Goal: Task Accomplishment & Management: Use online tool/utility

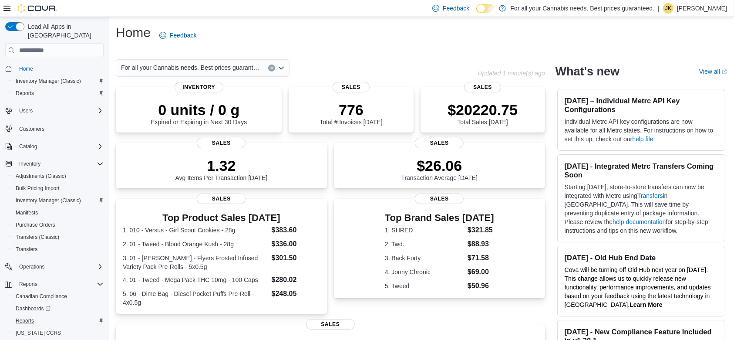
click at [40, 315] on div "Reports" at bounding box center [57, 320] width 91 height 10
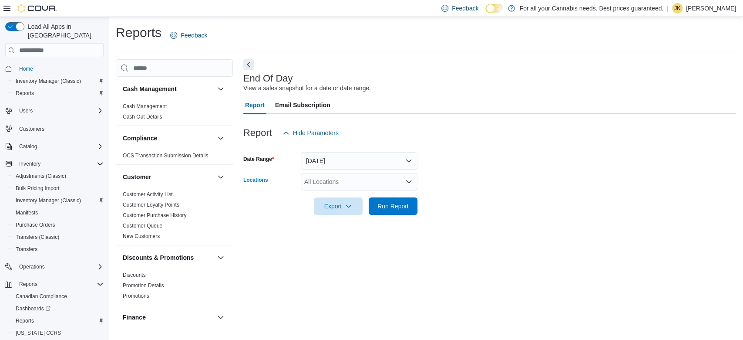
click at [332, 176] on div "All Locations" at bounding box center [359, 181] width 117 height 17
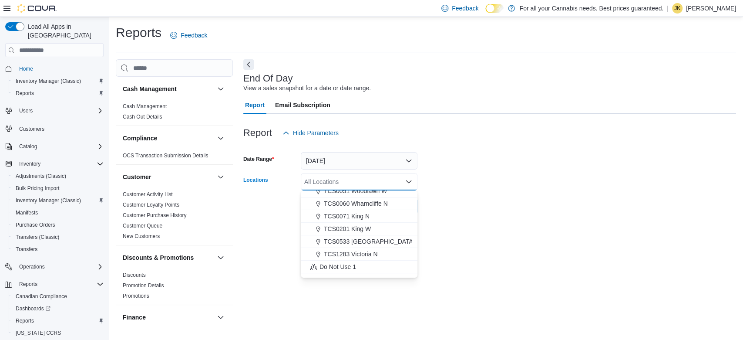
scroll to position [114, 0]
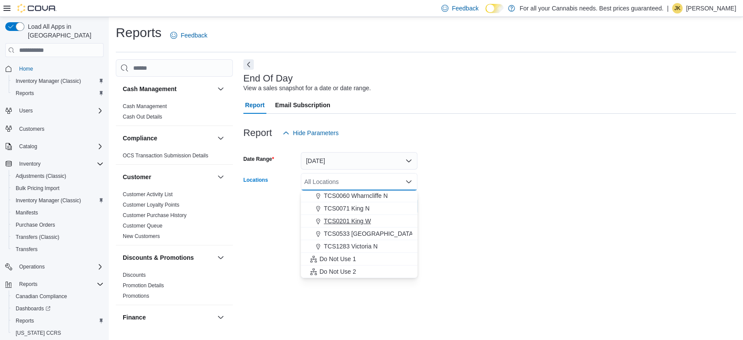
click at [370, 223] on span "TCS0201 King W" at bounding box center [347, 220] width 47 height 9
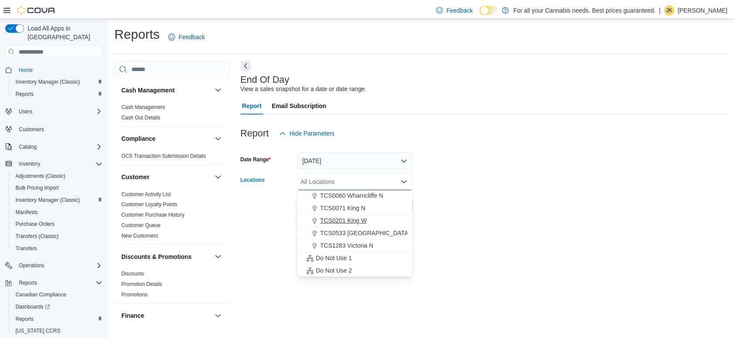
scroll to position [102, 0]
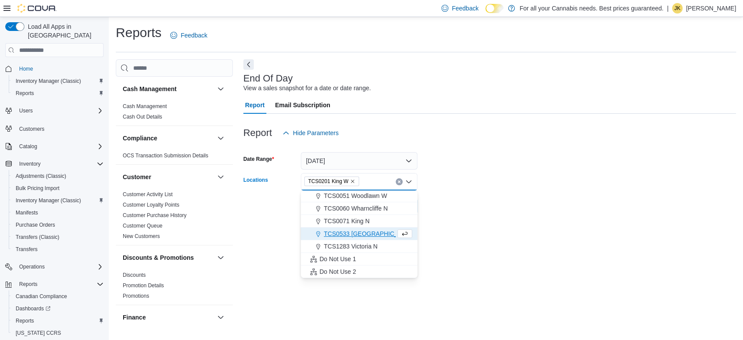
click at [482, 204] on form "Date Range [DATE] Locations TCS0201 [GEOGRAPHIC_DATA] box. Selected. TCS0201 Ki…" at bounding box center [489, 177] width 493 height 73
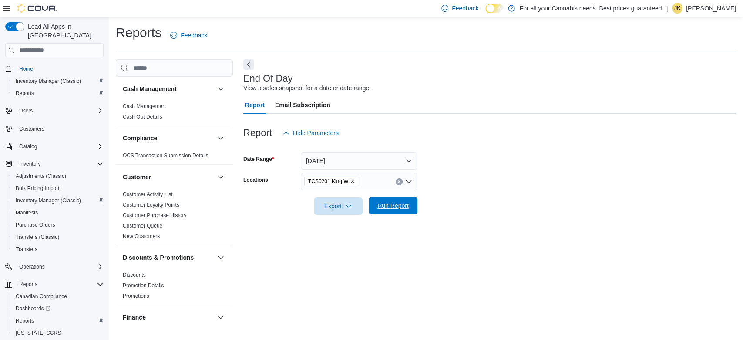
click at [395, 206] on span "Run Report" at bounding box center [392, 205] width 31 height 9
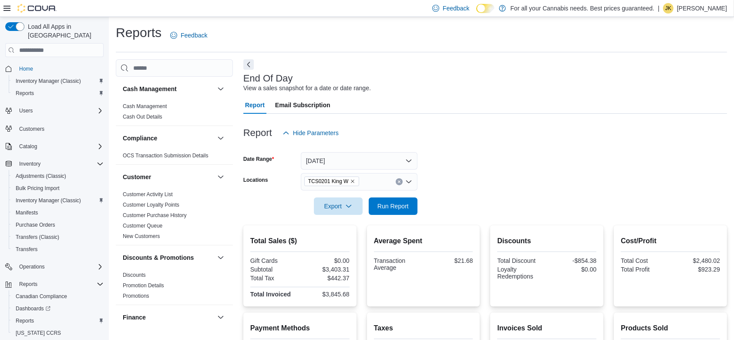
click at [398, 179] on button "Clear input" at bounding box center [399, 181] width 7 height 7
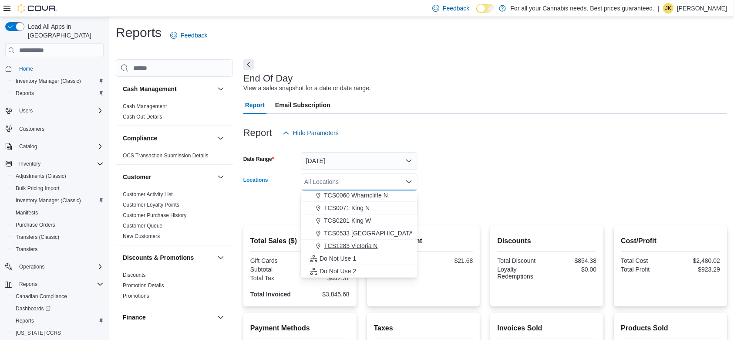
click at [375, 246] on span "TCS1283 Victoria N" at bounding box center [351, 245] width 54 height 9
click at [468, 174] on form "Date Range [DATE] Locations TCS1283 [GEOGRAPHIC_DATA] N Combo box. Selected. TC…" at bounding box center [485, 177] width 484 height 73
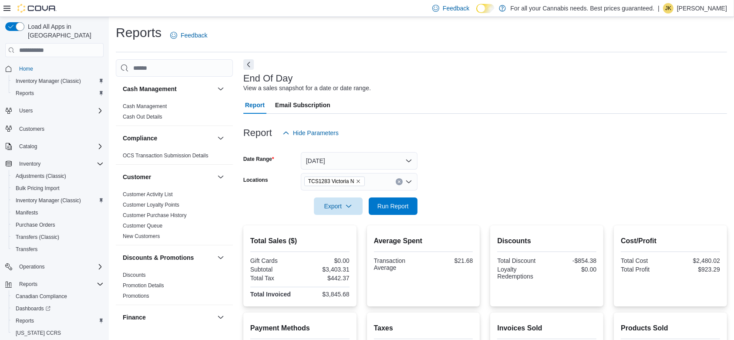
click at [411, 220] on div at bounding box center [485, 220] width 484 height 10
click at [407, 204] on span "Run Report" at bounding box center [392, 205] width 31 height 9
click at [397, 181] on icon "Clear input" at bounding box center [398, 181] width 3 height 3
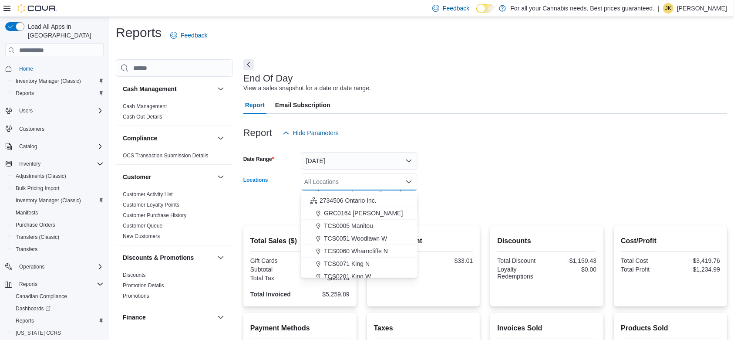
scroll to position [65, 0]
click at [365, 222] on span "TCS0005 Manitou" at bounding box center [348, 219] width 49 height 9
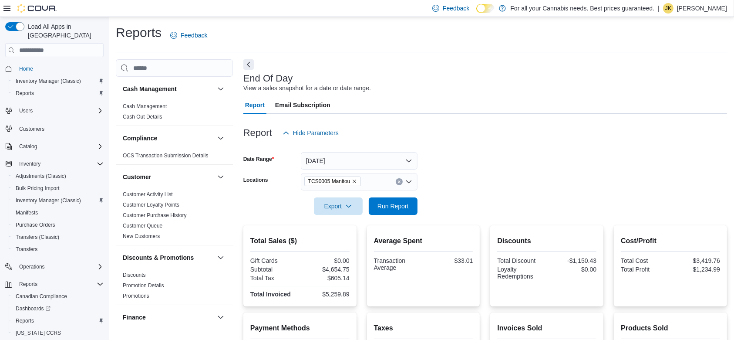
click at [441, 208] on form "Date Range [DATE] Locations TCS0005 Manitou Export Run Report" at bounding box center [485, 177] width 484 height 73
click at [403, 208] on span "Run Report" at bounding box center [392, 205] width 31 height 9
click at [399, 180] on icon "Clear input" at bounding box center [398, 181] width 3 height 3
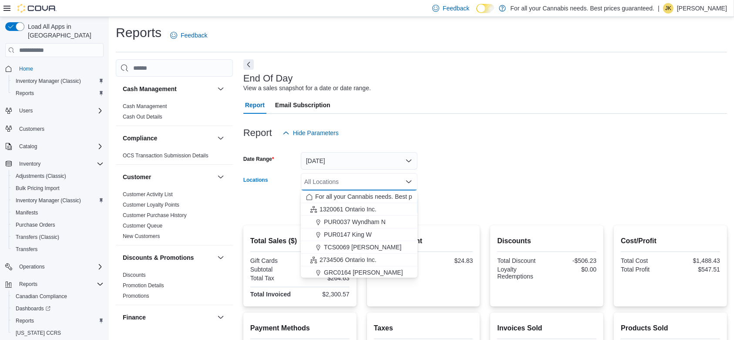
click at [461, 175] on form "Date Range [DATE] Locations All Locations Combo box. Selected. Combo box input.…" at bounding box center [485, 177] width 484 height 73
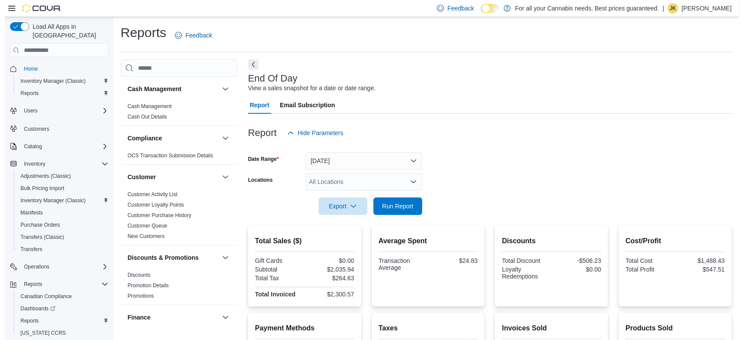
scroll to position [573, 0]
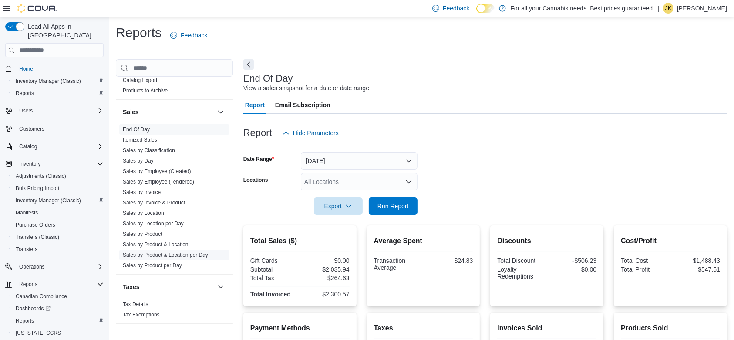
click at [199, 255] on link "Sales by Product & Location per Day" at bounding box center [165, 255] width 85 height 6
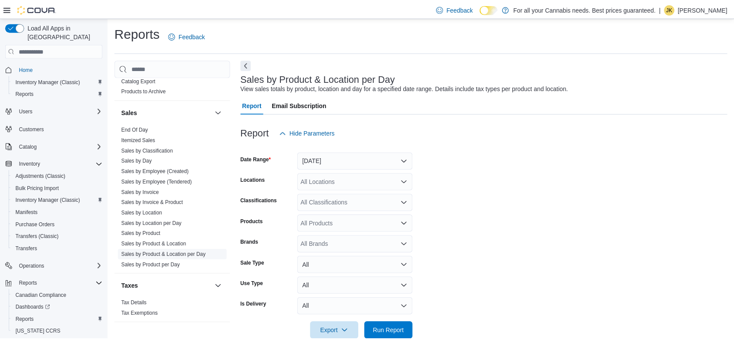
scroll to position [17, 0]
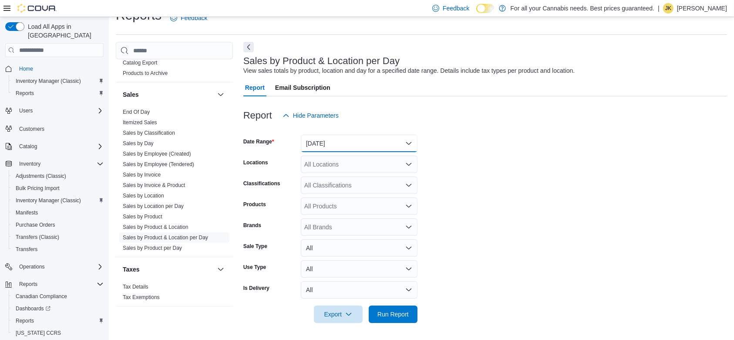
click at [341, 149] on button "[DATE]" at bounding box center [359, 143] width 117 height 17
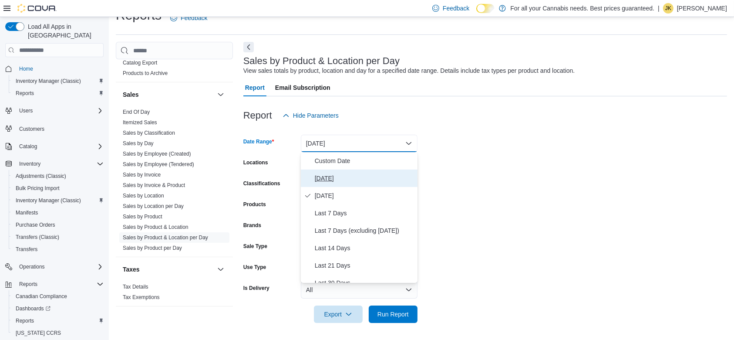
click at [335, 175] on span "[DATE]" at bounding box center [364, 178] width 99 height 10
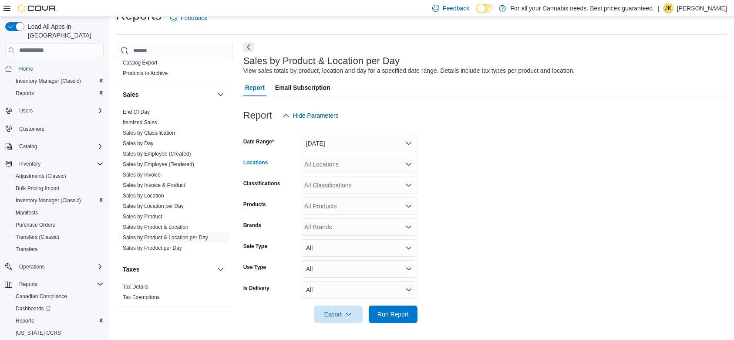
click at [338, 172] on div "All Locations" at bounding box center [359, 163] width 117 height 17
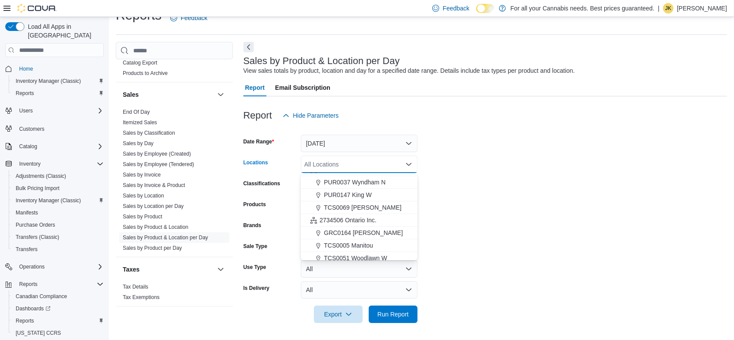
scroll to position [13, 0]
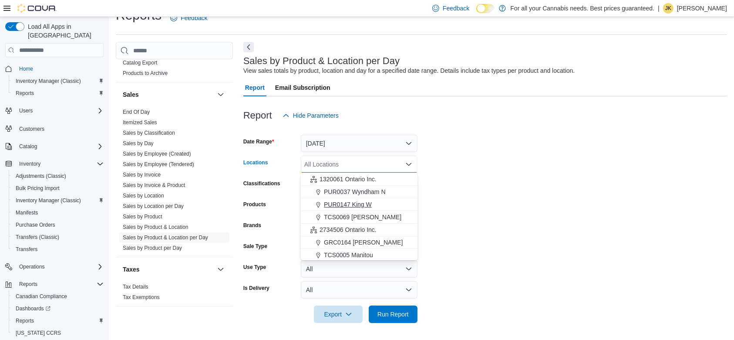
click at [384, 203] on div "PUR0147 King W" at bounding box center [359, 204] width 106 height 9
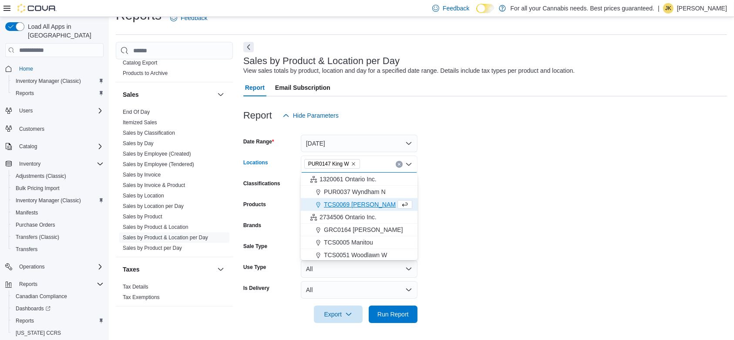
click at [407, 320] on div at bounding box center [485, 328] width 484 height 10
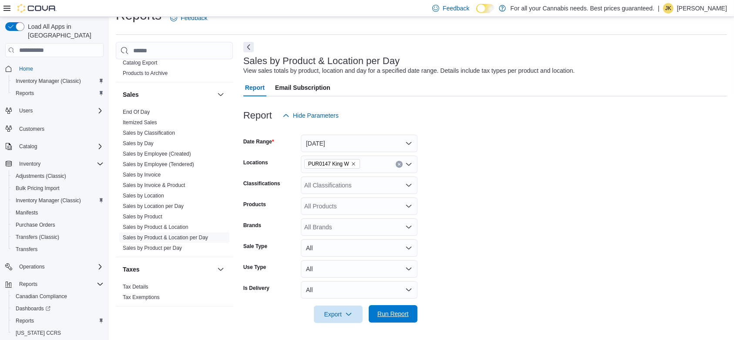
click at [403, 315] on span "Run Report" at bounding box center [392, 313] width 31 height 9
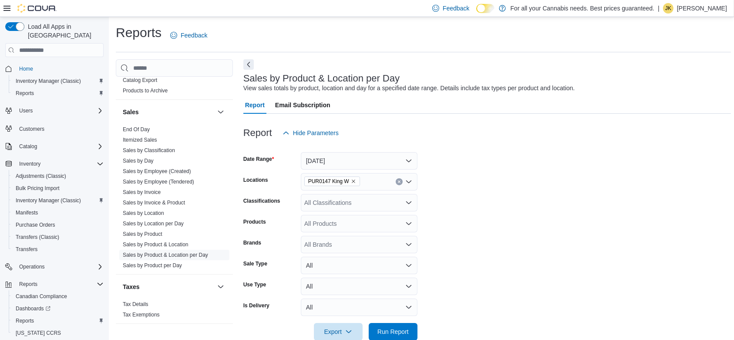
click at [352, 206] on div "All Classifications" at bounding box center [359, 202] width 117 height 17
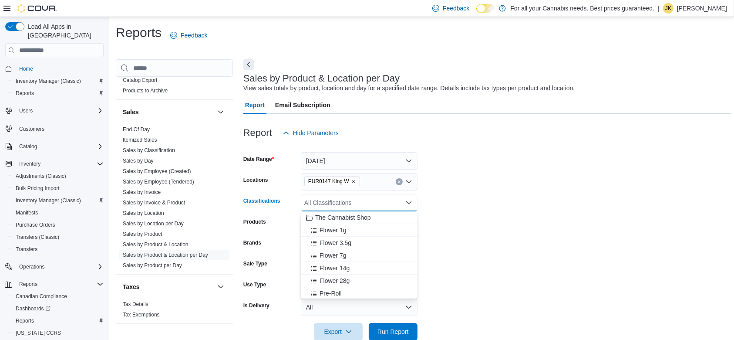
click at [337, 231] on span "Flower 1g" at bounding box center [333, 230] width 27 height 9
click at [336, 234] on span "Flower 3.5g" at bounding box center [336, 230] width 32 height 9
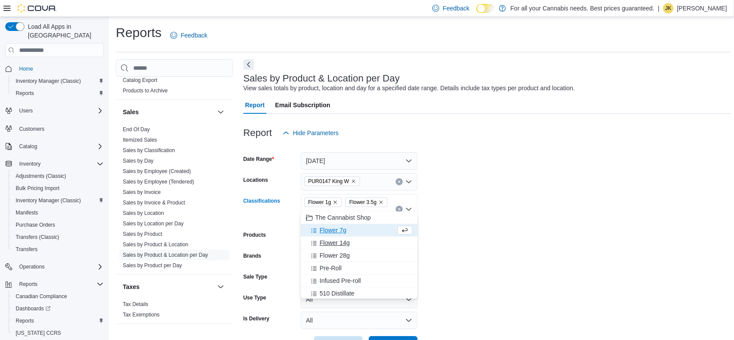
click at [343, 236] on button "Flower 14g" at bounding box center [359, 242] width 117 height 13
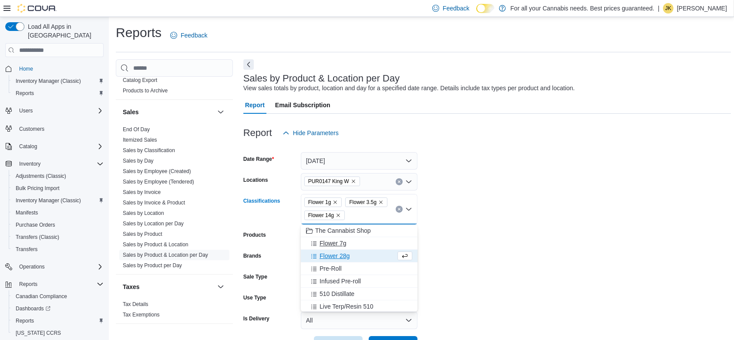
click at [357, 244] on div "Flower 7g" at bounding box center [359, 243] width 106 height 9
click at [357, 246] on div "Flower 28g" at bounding box center [351, 243] width 90 height 9
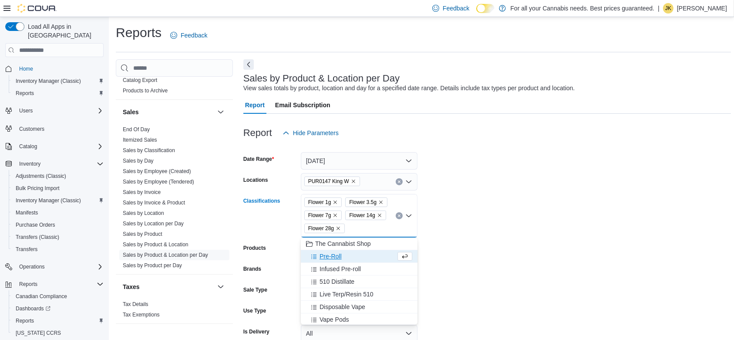
click at [521, 251] on form "Date Range [DATE] Locations PUR0147 King W Classifications Flower 1g Flower 3.5…" at bounding box center [487, 253] width 488 height 225
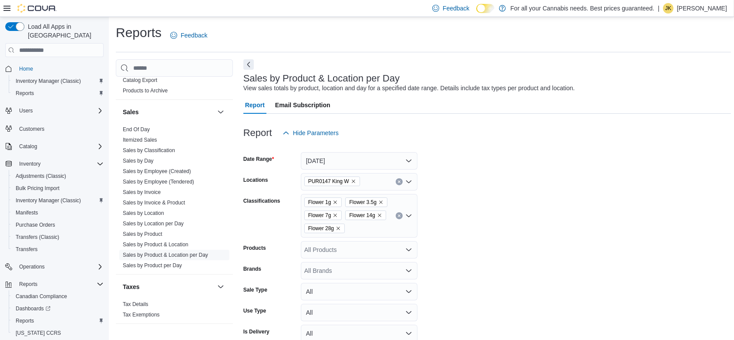
scroll to position [150, 0]
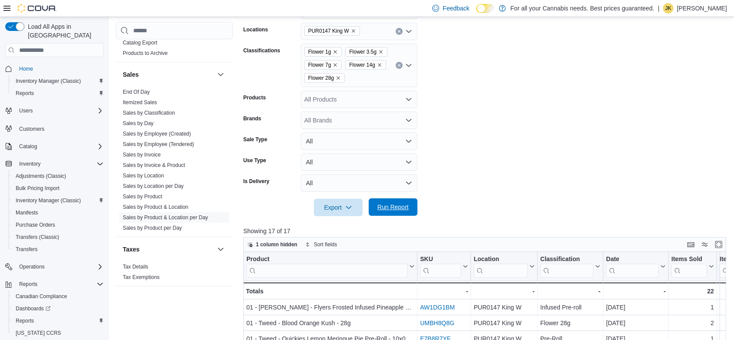
click at [394, 205] on span "Run Report" at bounding box center [392, 206] width 31 height 9
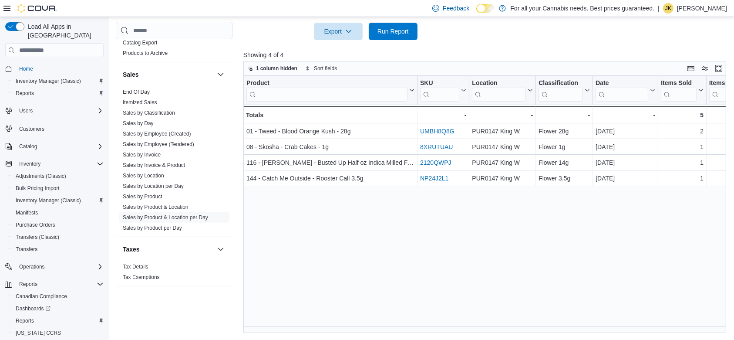
scroll to position [168, 0]
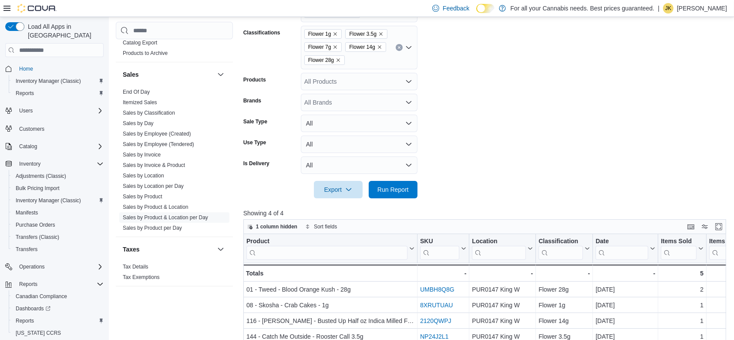
click at [397, 47] on icon "Clear input" at bounding box center [398, 47] width 3 height 3
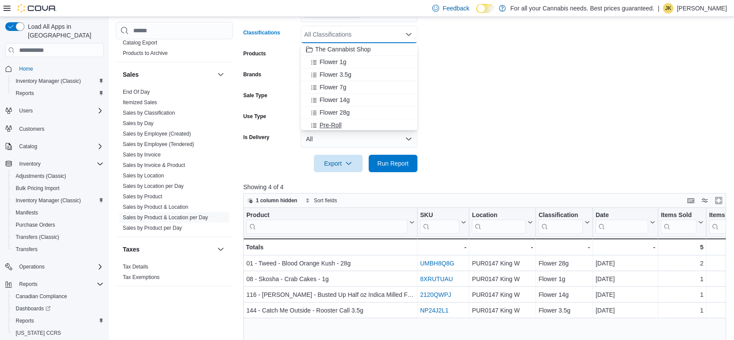
click at [355, 125] on div "Pre-Roll" at bounding box center [359, 125] width 106 height 9
click at [362, 123] on div "Infused Pre-roll" at bounding box center [351, 124] width 90 height 9
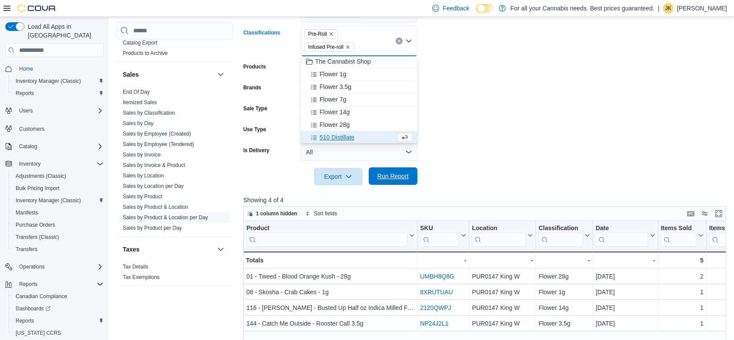
click at [406, 180] on span "Run Report" at bounding box center [393, 175] width 38 height 17
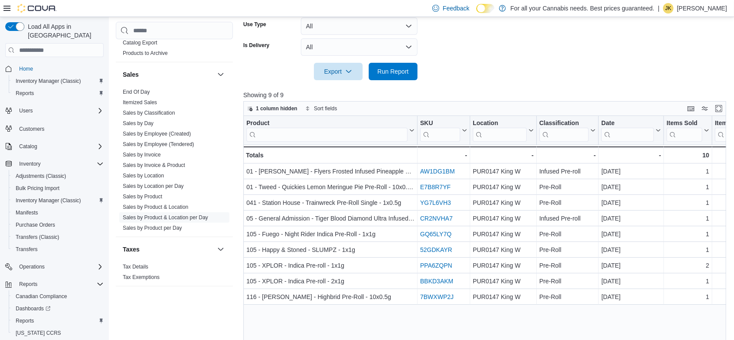
scroll to position [9, 0]
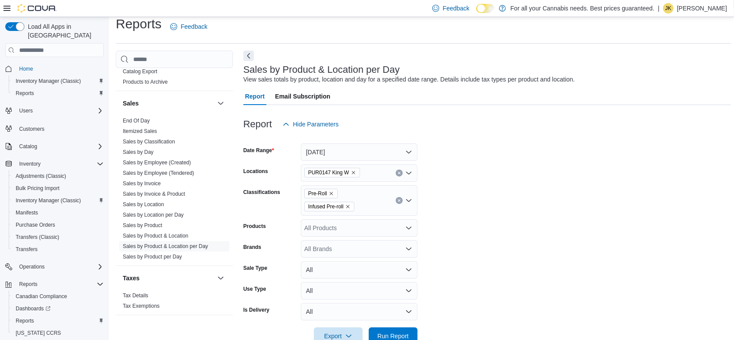
click at [398, 200] on icon "Clear input" at bounding box center [398, 200] width 3 height 3
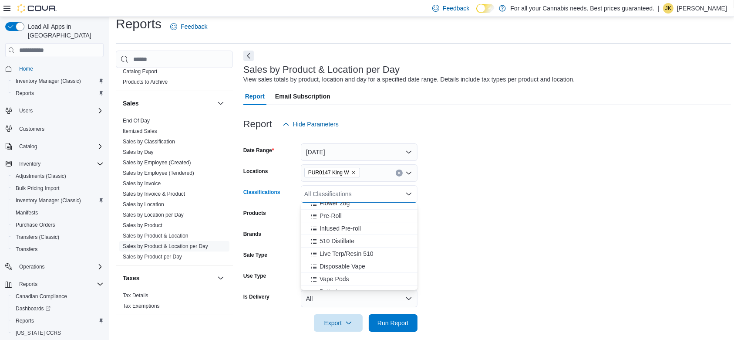
scroll to position [87, 0]
click at [371, 227] on button "510 Distillate" at bounding box center [359, 222] width 117 height 13
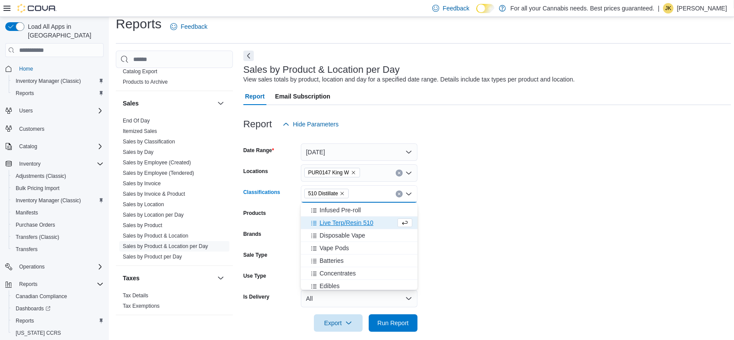
click at [372, 228] on button "Live Terp/Resin 510" at bounding box center [359, 222] width 117 height 13
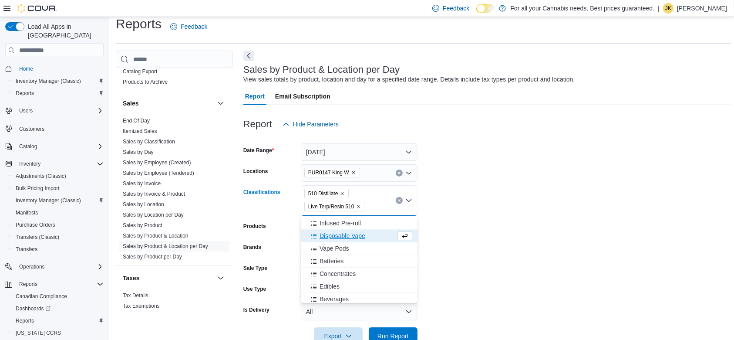
click at [370, 229] on button "Disposable Vape" at bounding box center [359, 235] width 117 height 13
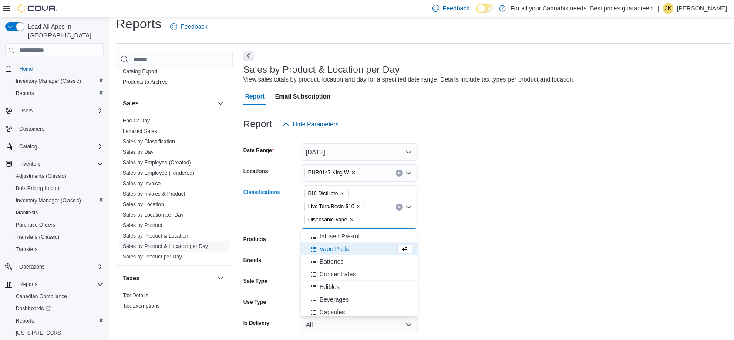
click at [366, 242] on button "Vape Pods" at bounding box center [359, 248] width 117 height 13
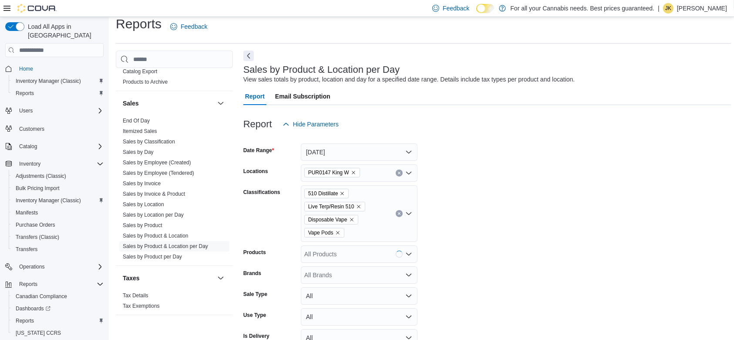
click at [497, 204] on form "Date Range [DATE] Locations PUR0147 King W Classifications 510 Distillate Live …" at bounding box center [487, 252] width 488 height 238
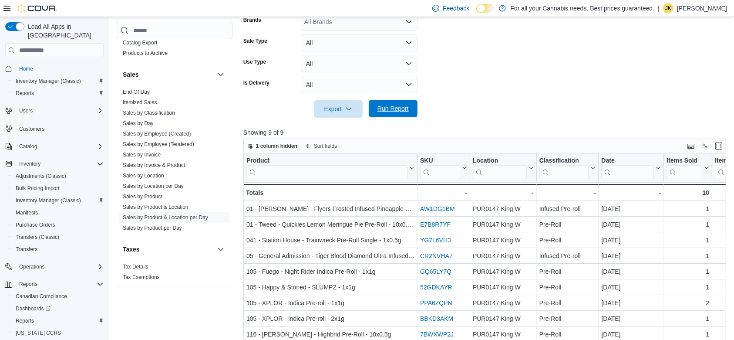
click at [385, 106] on span "Run Report" at bounding box center [392, 108] width 31 height 9
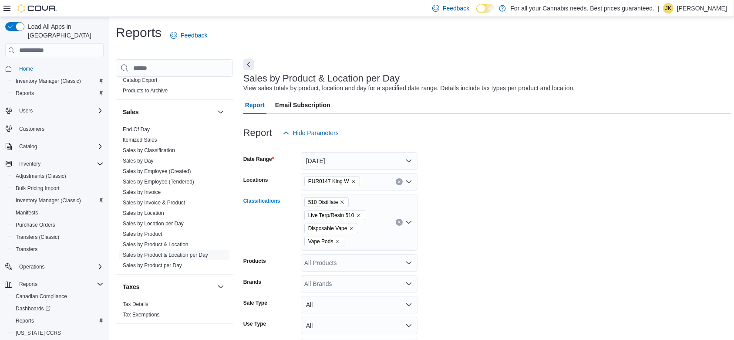
click at [397, 222] on icon "Clear input" at bounding box center [398, 221] width 3 height 3
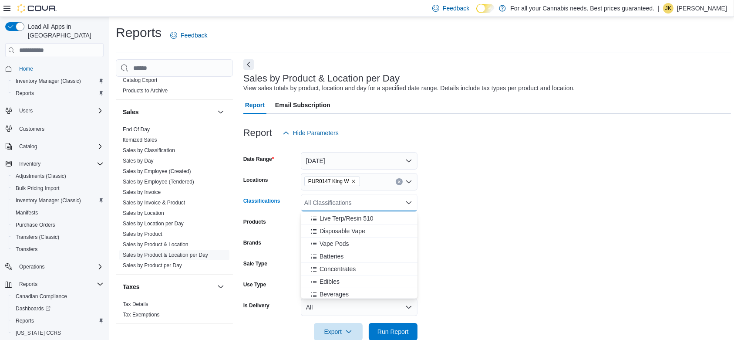
scroll to position [115, 0]
click at [362, 264] on div "Concentrates" at bounding box center [359, 266] width 106 height 9
click at [360, 267] on div "Edibles" at bounding box center [351, 266] width 90 height 9
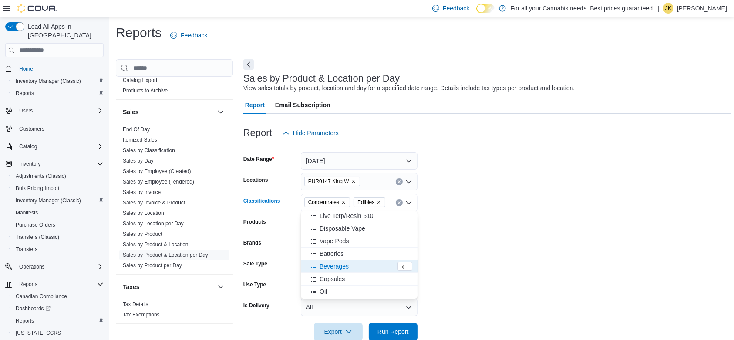
click at [360, 269] on div "Beverages" at bounding box center [351, 266] width 90 height 9
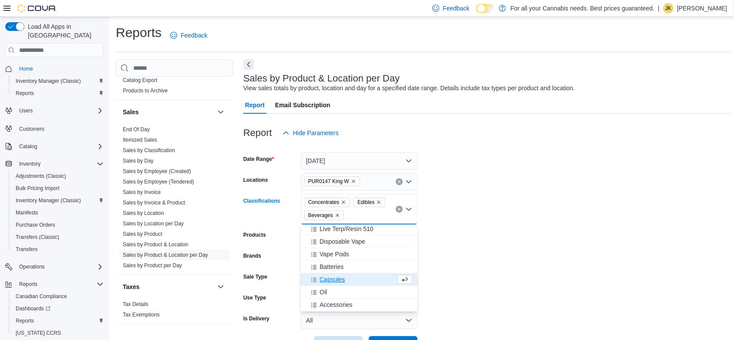
click at [359, 273] on button "Capsules" at bounding box center [359, 279] width 117 height 13
click at [354, 280] on div "Oil" at bounding box center [351, 279] width 90 height 9
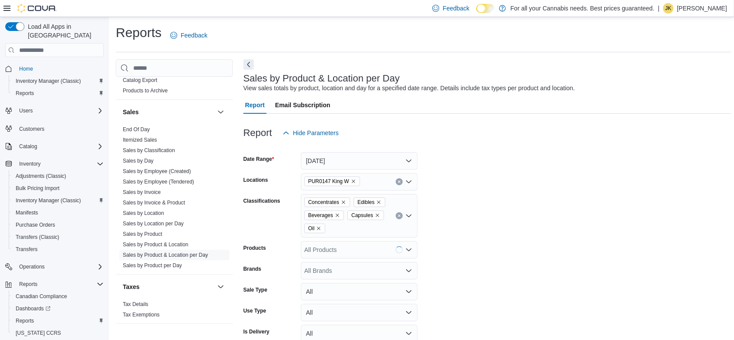
click at [513, 238] on form "Date Range [DATE] Locations PUR0147 King W Classifications Concentrates Edibles…" at bounding box center [487, 253] width 488 height 225
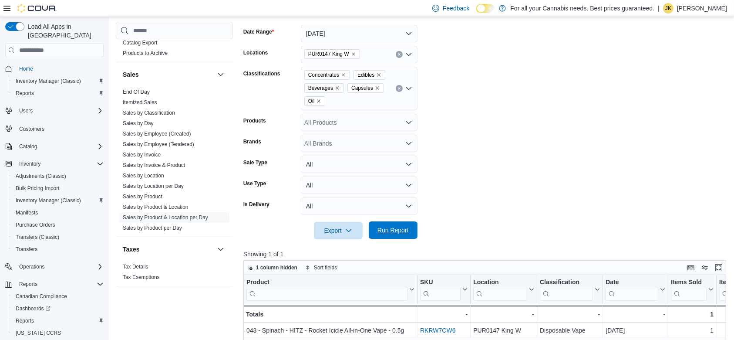
click at [407, 231] on span "Run Report" at bounding box center [392, 230] width 31 height 9
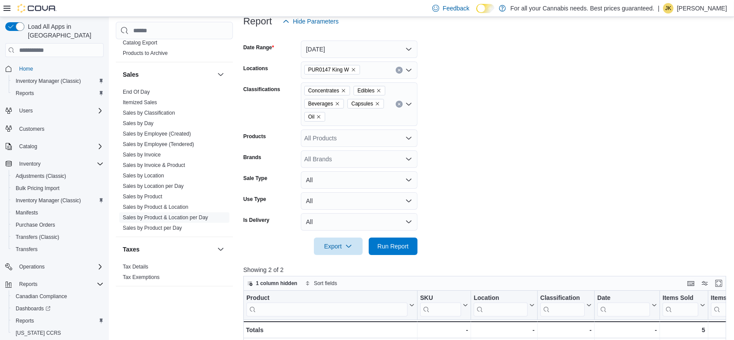
scroll to position [76, 0]
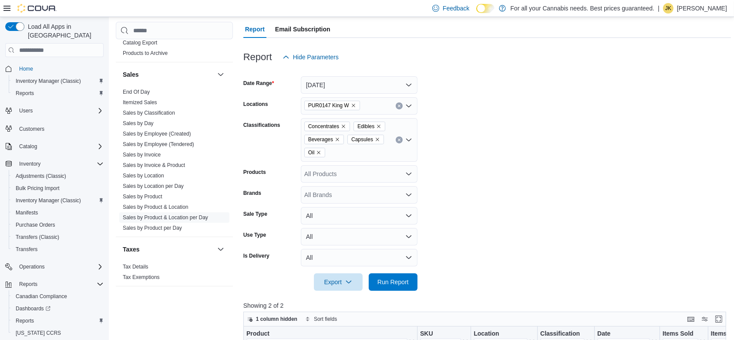
click at [399, 104] on icon "Clear input" at bounding box center [398, 105] width 3 height 3
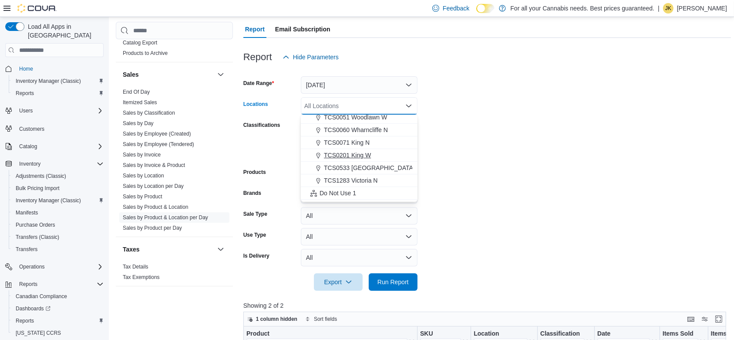
click at [366, 155] on span "TCS0201 King W" at bounding box center [347, 155] width 47 height 9
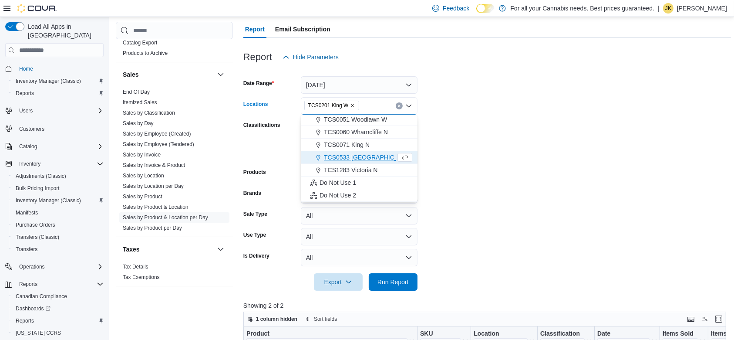
scroll to position [102, 0]
click at [457, 156] on form "Date Range [DATE] Locations TCS0201 [GEOGRAPHIC_DATA] box. Selected. TCS0201 Ki…" at bounding box center [487, 178] width 488 height 225
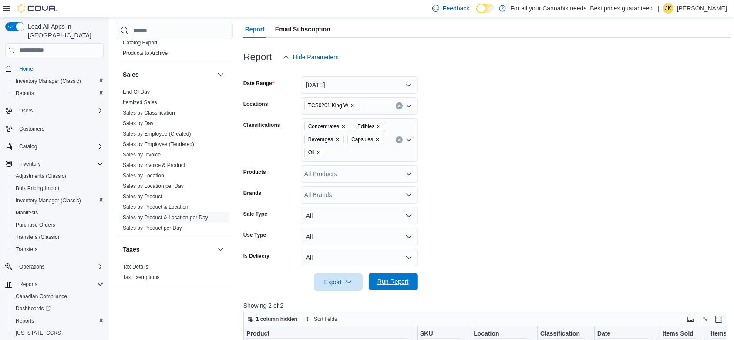
click at [407, 277] on span "Run Report" at bounding box center [392, 281] width 31 height 9
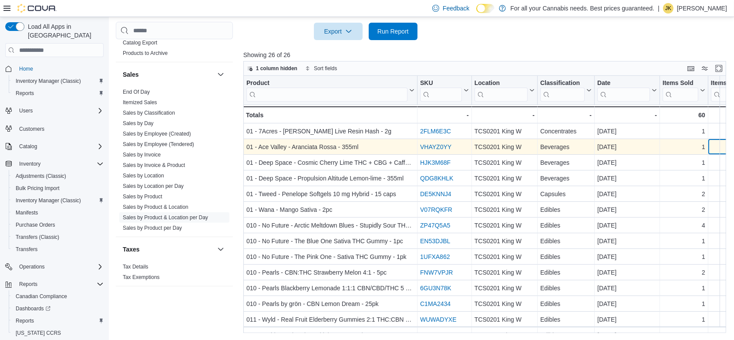
scroll to position [0, 28]
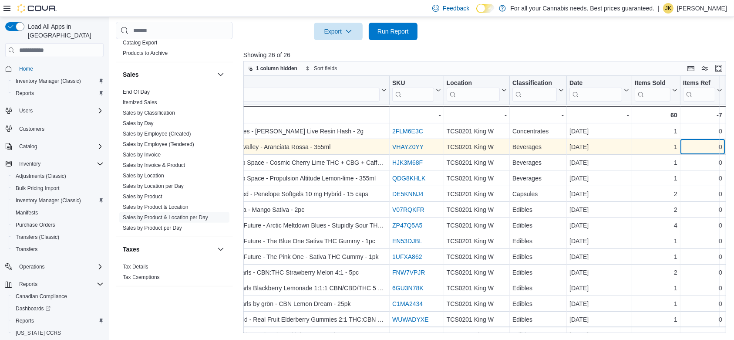
click at [724, 145] on div "0 - Items Ref, column 7, row 2" at bounding box center [702, 147] width 45 height 16
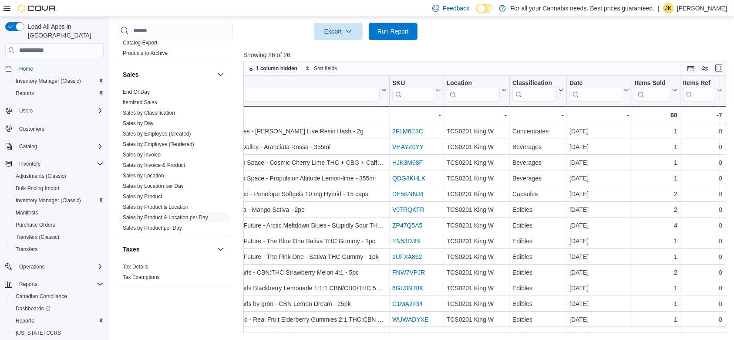
click at [720, 72] on button "Enter fullscreen" at bounding box center [719, 68] width 10 height 10
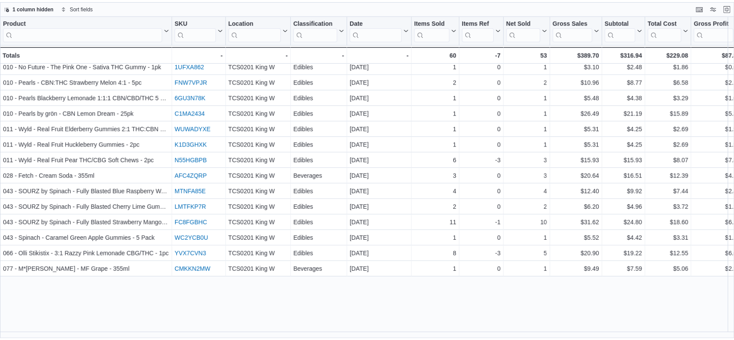
scroll to position [0, 0]
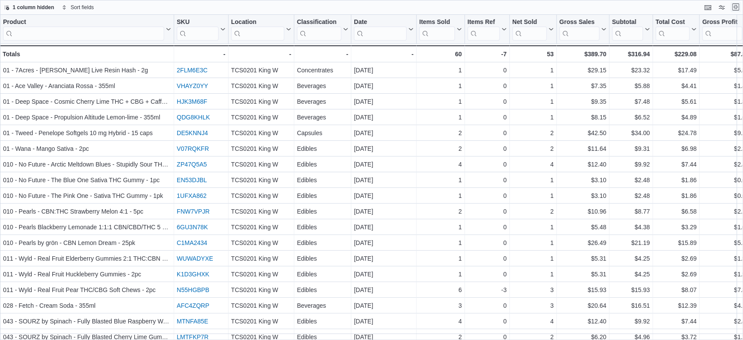
click at [735, 9] on button "Exit fullscreen" at bounding box center [736, 7] width 10 height 10
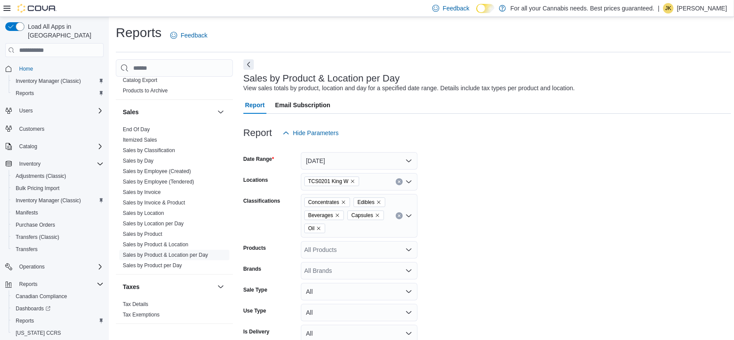
click at [400, 217] on icon "Clear input" at bounding box center [398, 215] width 3 height 3
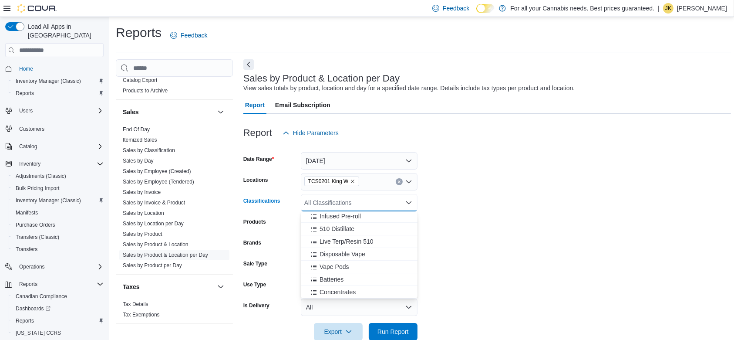
scroll to position [87, 0]
click at [373, 256] on div "Disposable Vape" at bounding box center [359, 256] width 106 height 9
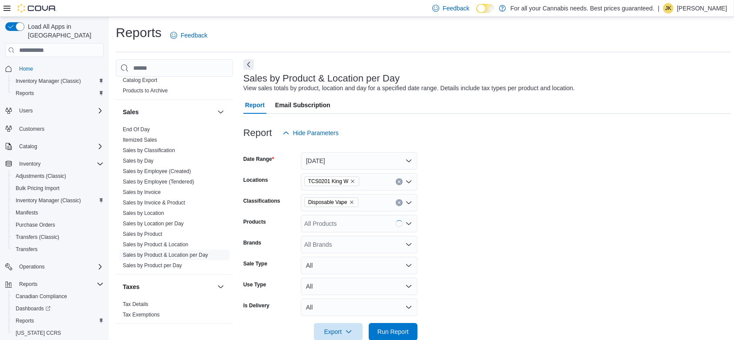
click at [475, 253] on form "Date Range [DATE] Locations TCS0201 King W Classifications Disposable Vape Prod…" at bounding box center [487, 240] width 488 height 199
click at [397, 320] on span "Run Report" at bounding box center [392, 331] width 31 height 9
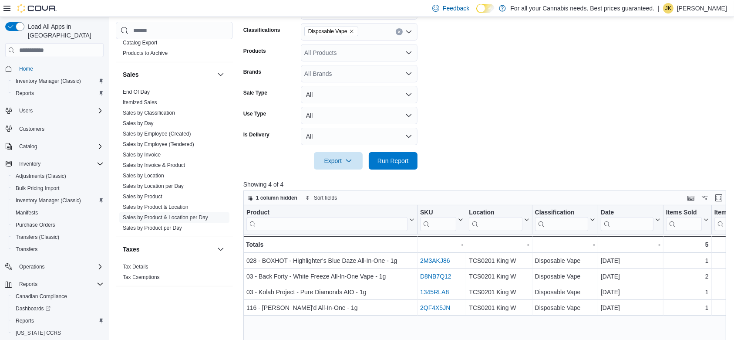
scroll to position [168, 0]
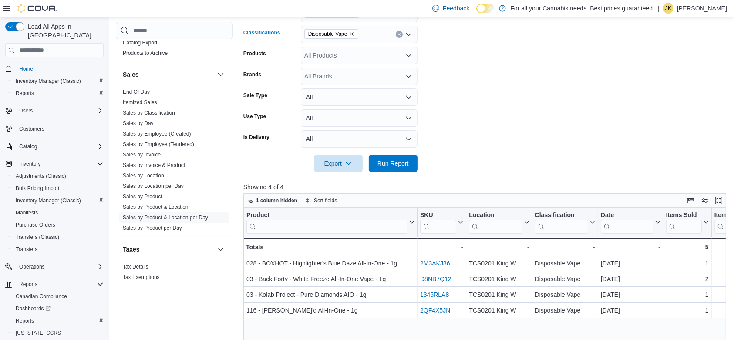
click at [399, 33] on icon "Clear input" at bounding box center [398, 34] width 3 height 3
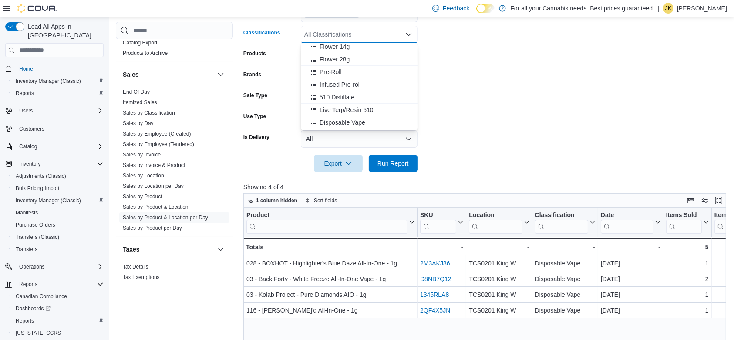
scroll to position [77, 0]
click at [380, 83] on div "Live Terp/Resin 510" at bounding box center [359, 86] width 106 height 9
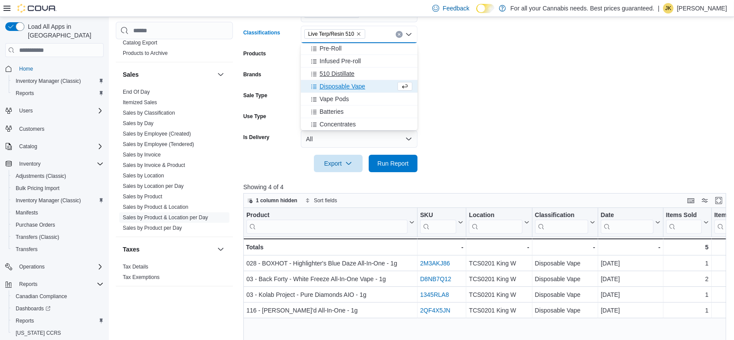
click at [355, 73] on div "510 Distillate" at bounding box center [359, 73] width 106 height 9
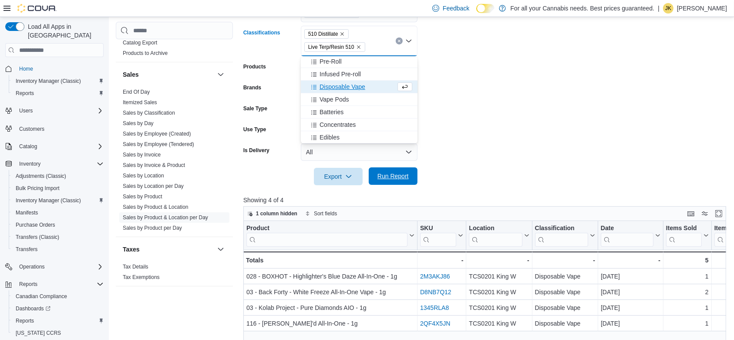
click at [401, 169] on span "Run Report" at bounding box center [393, 175] width 38 height 17
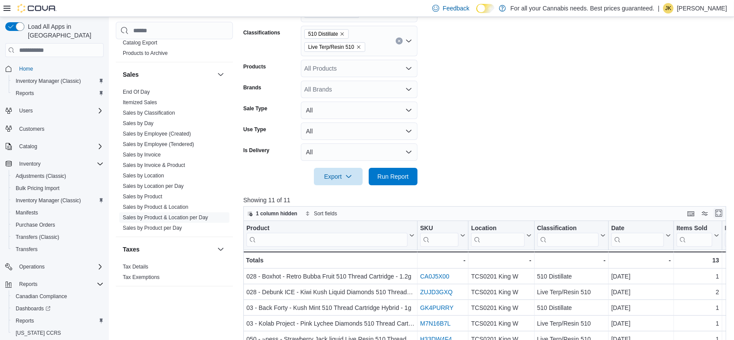
click at [724, 216] on button "Enter fullscreen" at bounding box center [719, 213] width 10 height 10
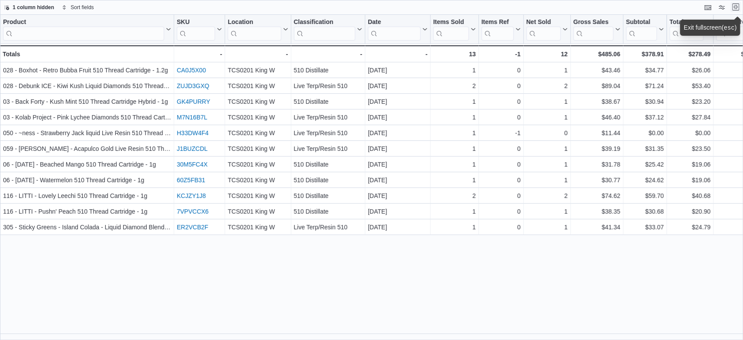
click at [733, 9] on button "Exit fullscreen" at bounding box center [736, 7] width 10 height 10
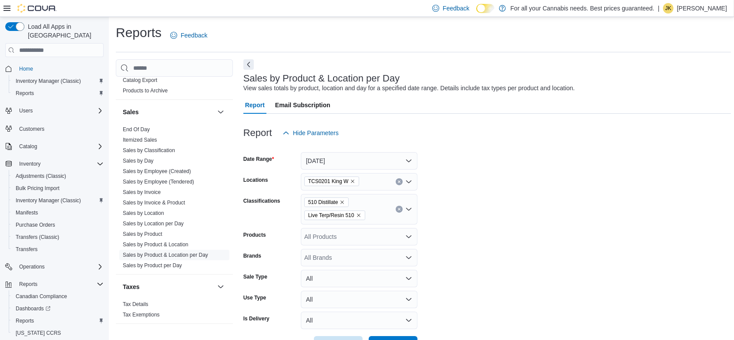
click at [397, 213] on div "510 Distillate Live Terp/Resin 510" at bounding box center [359, 209] width 117 height 30
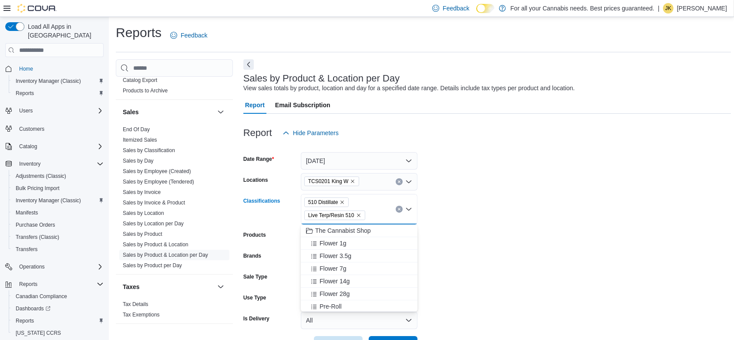
click at [397, 204] on div "510 Distillate Live Terp/Resin 510 Combo box. Selected. 510 Distillate, Live Te…" at bounding box center [359, 209] width 117 height 30
click at [397, 209] on icon "Clear input" at bounding box center [398, 208] width 3 height 3
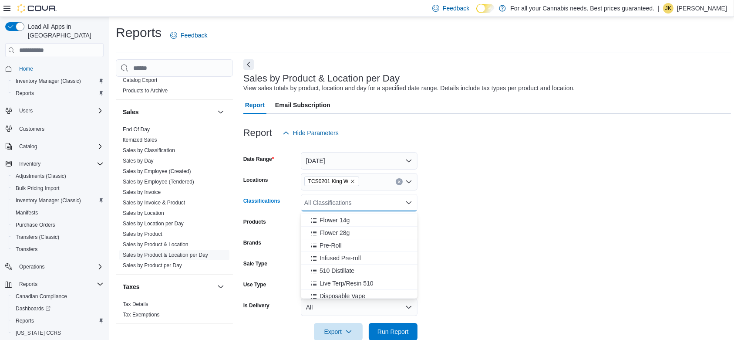
scroll to position [53, 0]
click at [370, 250] on div "Infused Pre-roll" at bounding box center [359, 252] width 106 height 9
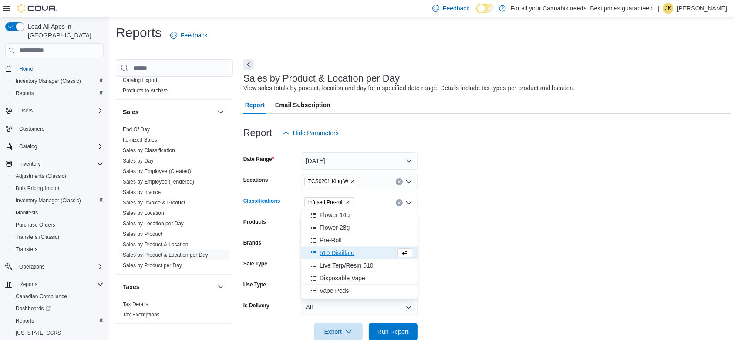
click at [525, 236] on form "Date Range [DATE] Locations TCS0201 King W Classifications Infused Pre-roll Com…" at bounding box center [487, 240] width 488 height 199
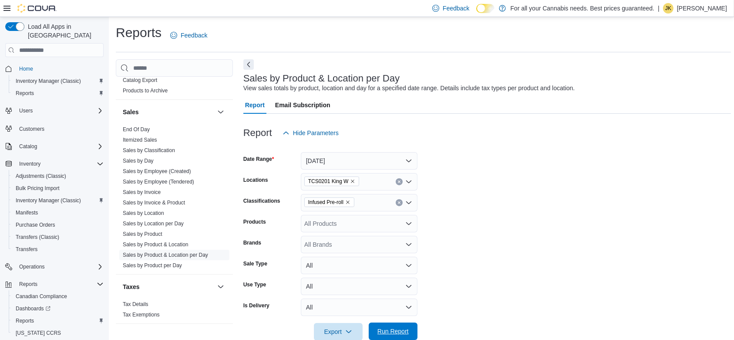
click at [394, 320] on span "Run Report" at bounding box center [392, 331] width 31 height 9
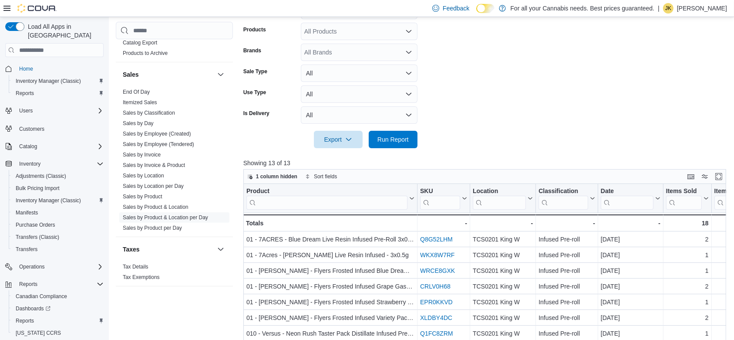
scroll to position [195, 0]
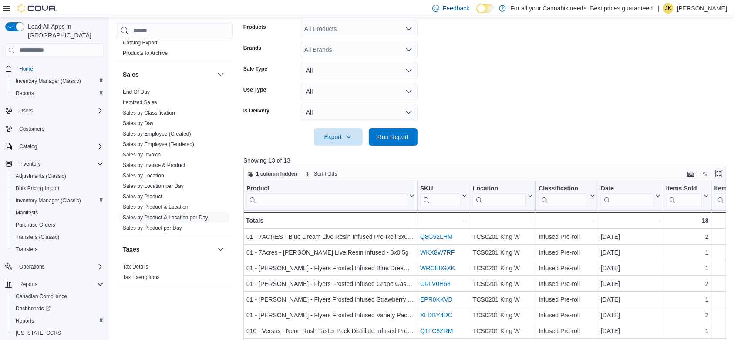
click at [723, 175] on button "Enter fullscreen" at bounding box center [719, 173] width 10 height 10
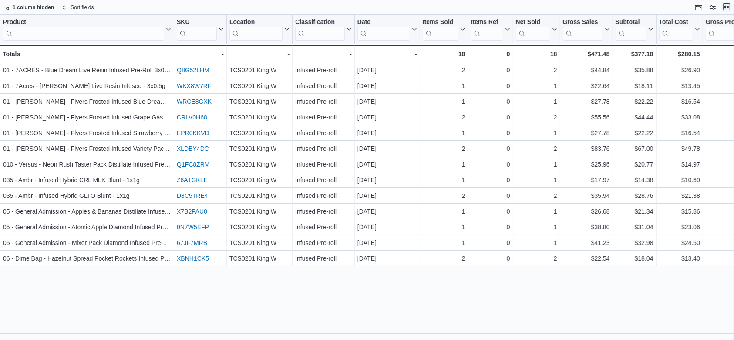
scroll to position [0, 0]
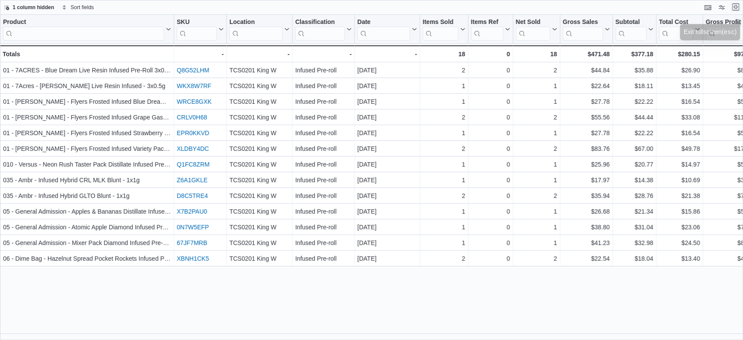
click at [733, 10] on button "Exit fullscreen" at bounding box center [736, 7] width 10 height 10
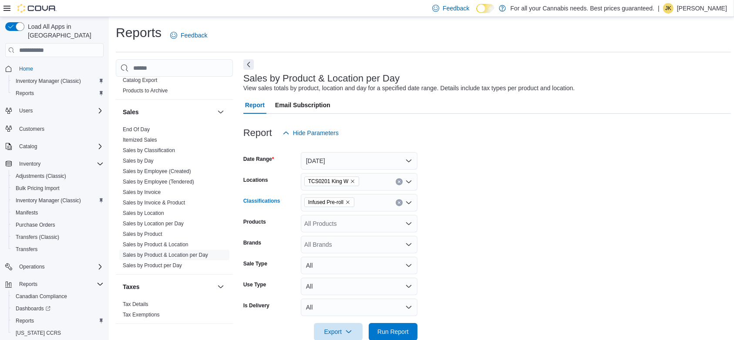
click at [397, 203] on icon "Clear input" at bounding box center [398, 202] width 3 height 3
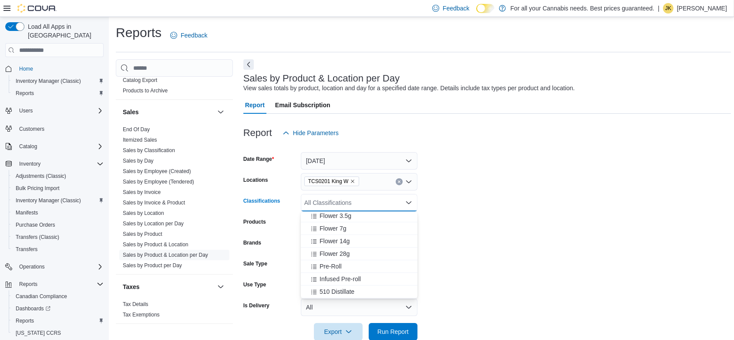
scroll to position [45, 0]
click at [380, 249] on div "Pre-Roll" at bounding box center [359, 247] width 106 height 9
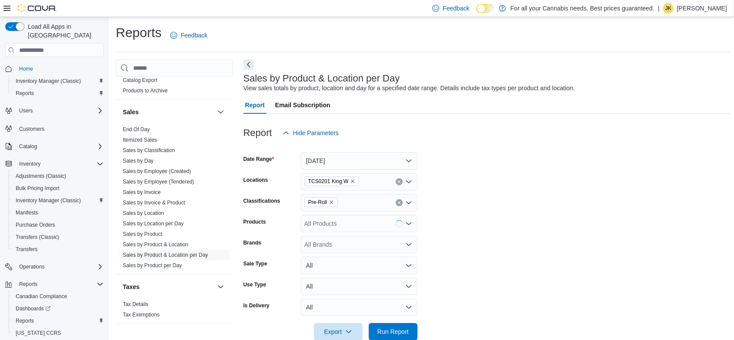
click at [485, 246] on form "Date Range [DATE] Locations TCS0201 King W Classifications Pre-Roll Products Al…" at bounding box center [487, 240] width 488 height 199
click at [388, 320] on span "Run Report" at bounding box center [393, 330] width 38 height 17
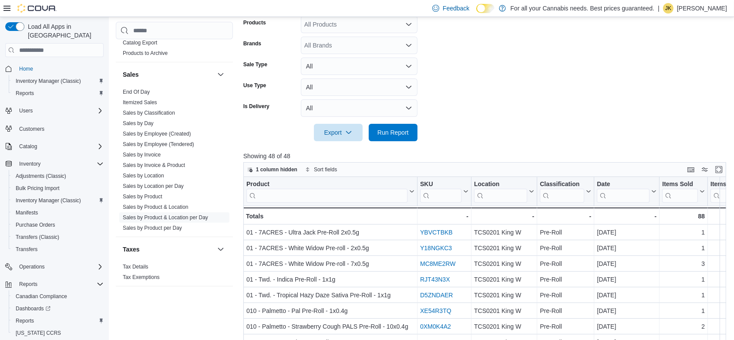
scroll to position [203, 0]
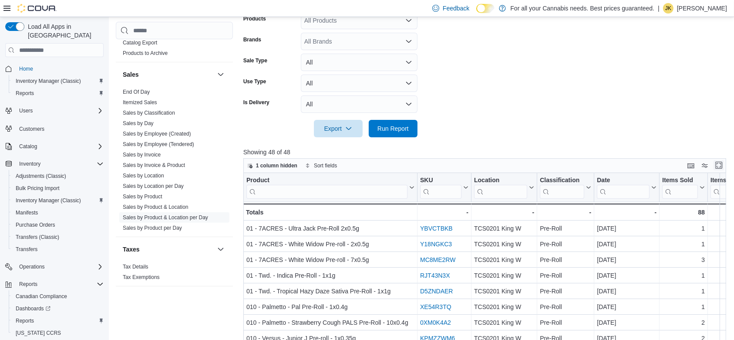
click at [722, 165] on button "Enter fullscreen" at bounding box center [719, 165] width 10 height 10
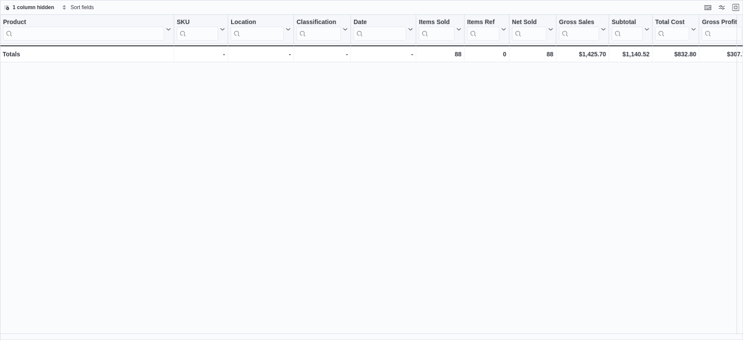
scroll to position [0, 0]
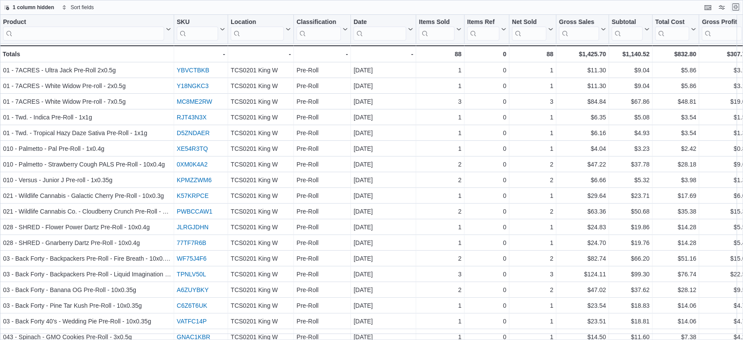
click at [738, 7] on button "Exit fullscreen" at bounding box center [736, 7] width 10 height 10
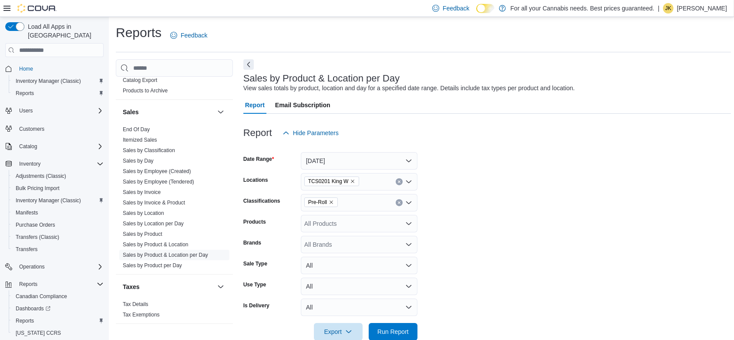
click at [222, 266] on div "End Of Day Itemized Sales Sales by Classification Sales by Day Sales by Employe…" at bounding box center [174, 199] width 117 height 150
click at [61, 197] on span "Inventory Manager (Classic)" at bounding box center [48, 200] width 65 height 7
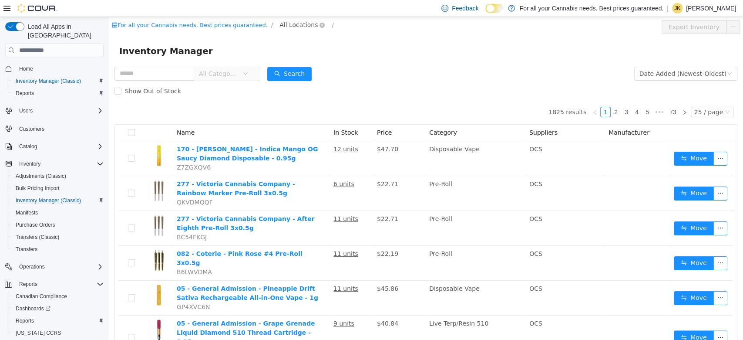
click at [276, 30] on span "All Locations" at bounding box center [302, 25] width 52 height 10
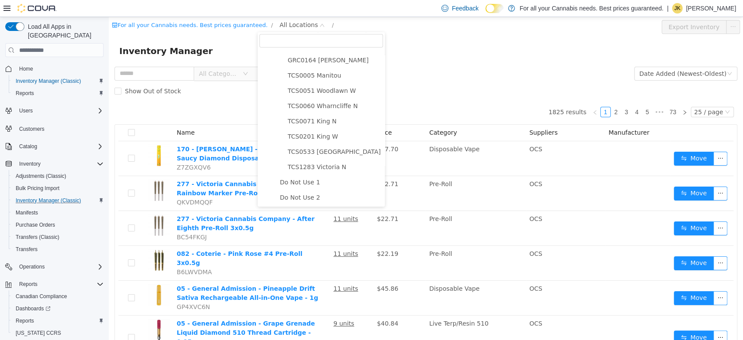
scroll to position [91, 0]
click at [314, 136] on span "TCS0201 King W" at bounding box center [313, 135] width 51 height 7
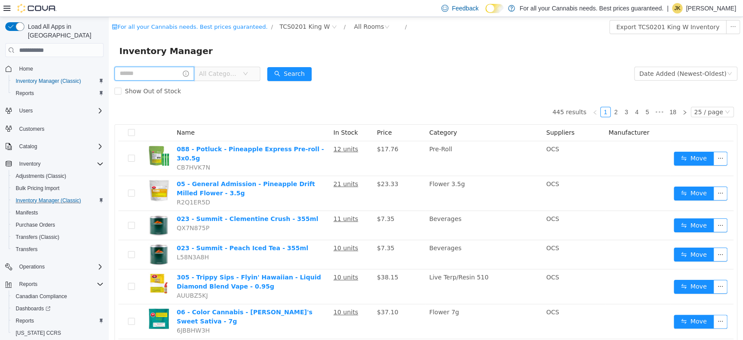
click at [163, 75] on input "text" at bounding box center [154, 74] width 80 height 14
type input "****"
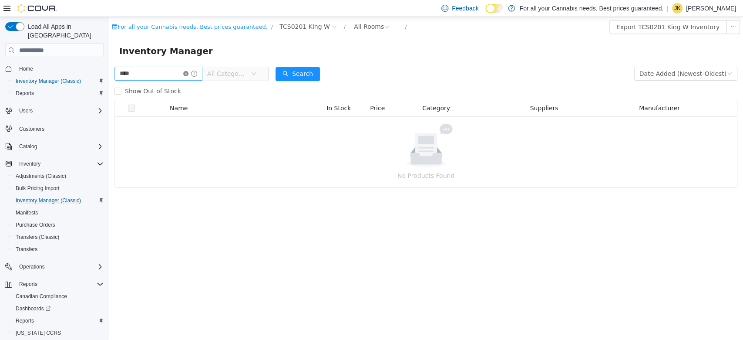
click at [189, 76] on icon "icon: close-circle" at bounding box center [185, 73] width 5 height 5
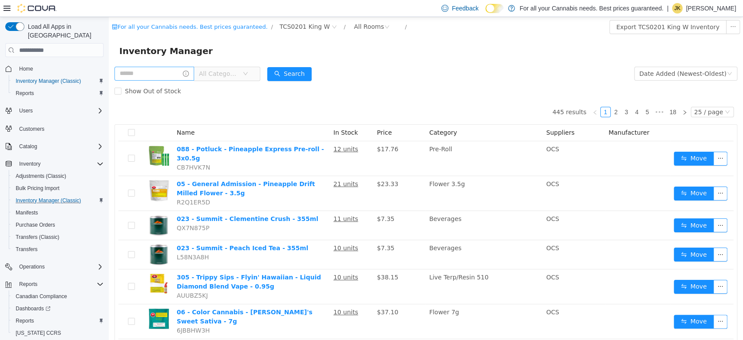
click at [218, 73] on span "All Categories" at bounding box center [219, 73] width 40 height 9
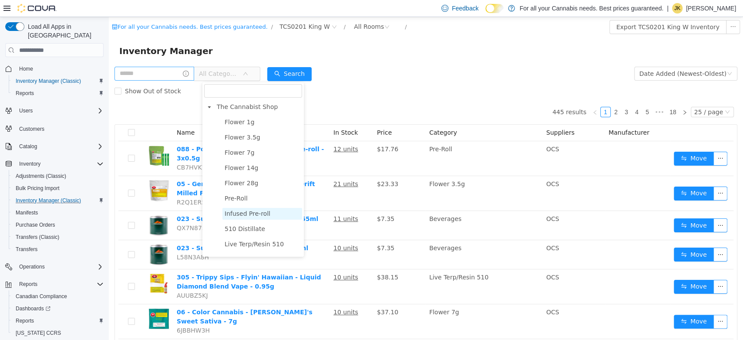
click at [255, 214] on span "Infused Pre-roll" at bounding box center [248, 213] width 46 height 7
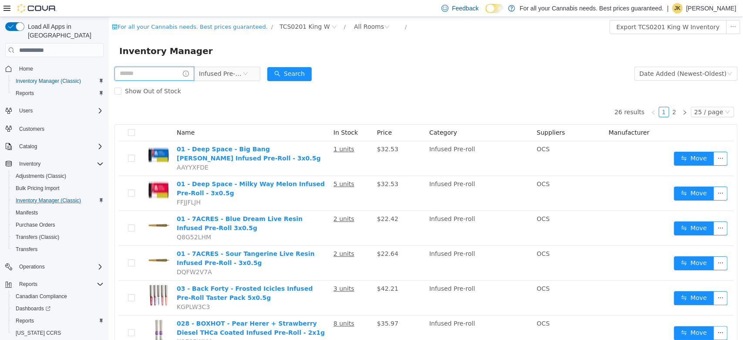
click at [169, 79] on input "text" at bounding box center [154, 74] width 80 height 14
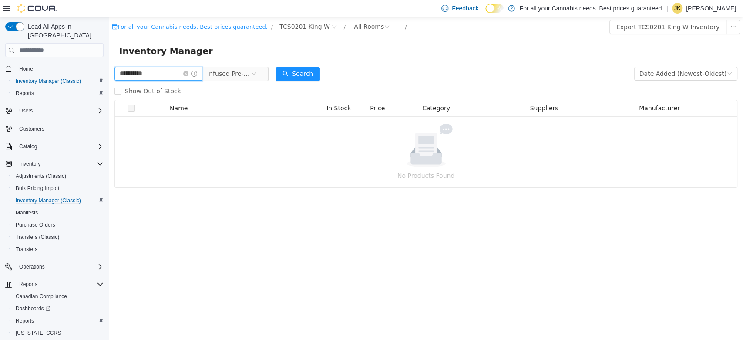
type input "**********"
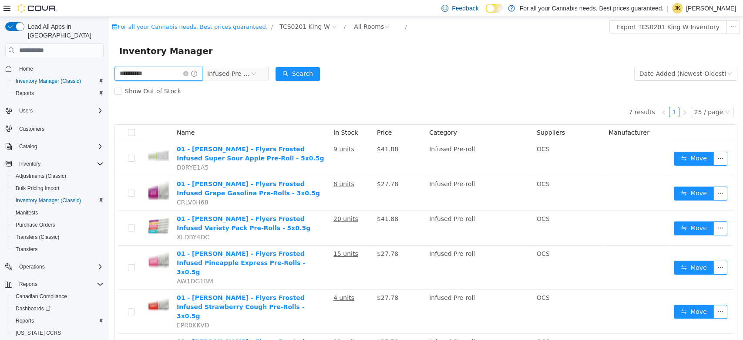
click at [194, 77] on input "**********" at bounding box center [158, 74] width 88 height 14
click at [189, 74] on icon "icon: close-circle" at bounding box center [185, 73] width 5 height 5
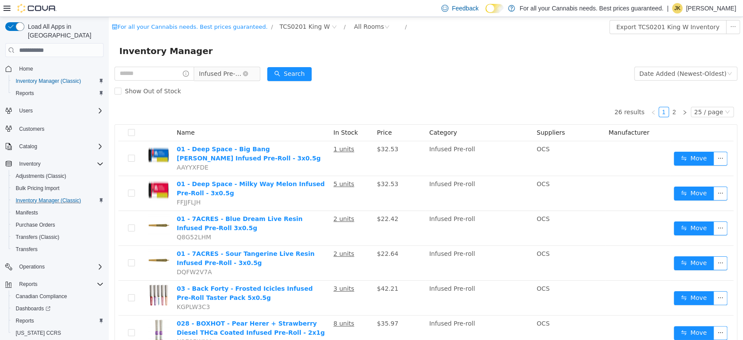
click at [232, 78] on span "Infused Pre-roll" at bounding box center [221, 73] width 44 height 13
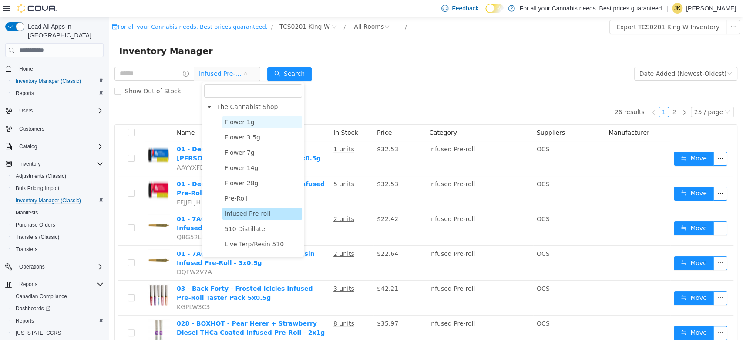
click at [265, 125] on span "Flower 1g" at bounding box center [262, 122] width 80 height 12
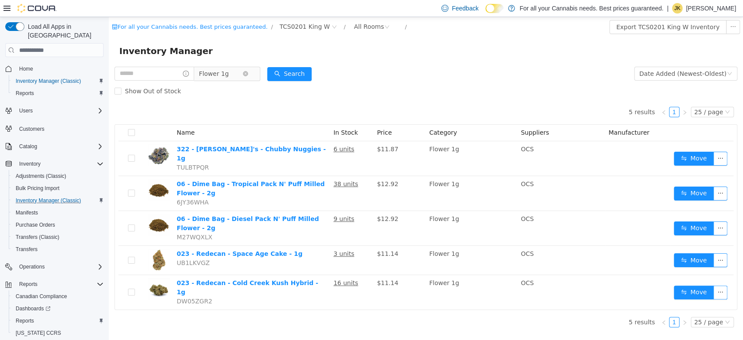
click at [229, 72] on span "Flower 1g" at bounding box center [214, 73] width 30 height 13
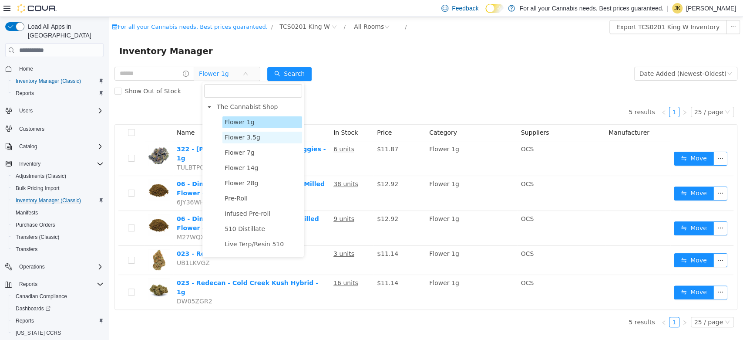
click at [253, 139] on span "Flower 3.5g" at bounding box center [243, 137] width 36 height 7
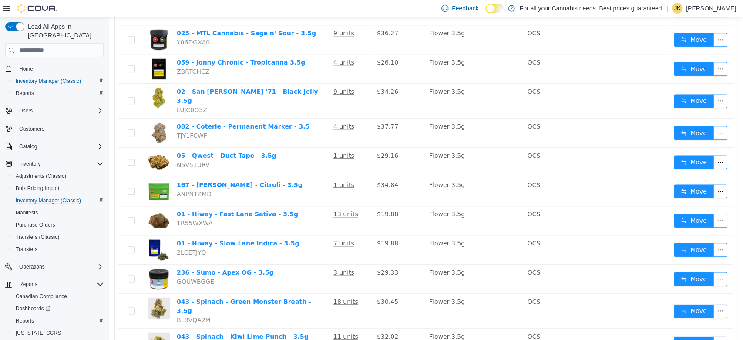
scroll to position [582, 0]
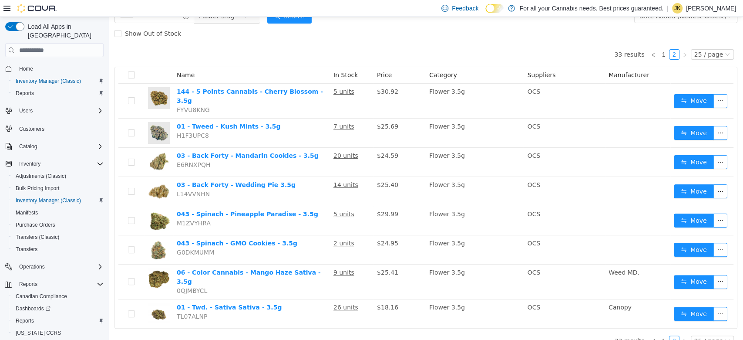
scroll to position [20, 0]
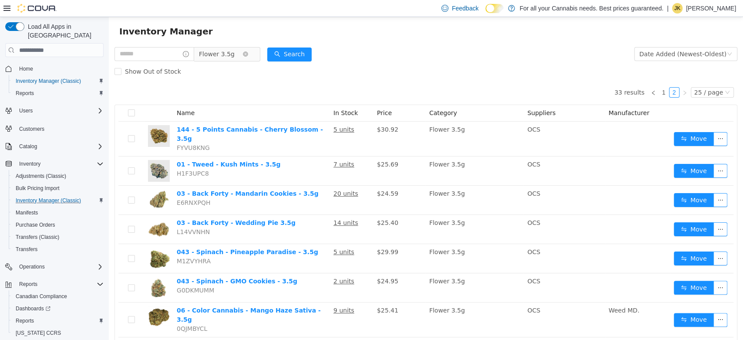
click at [222, 56] on span "Flower 3.5g" at bounding box center [217, 53] width 36 height 13
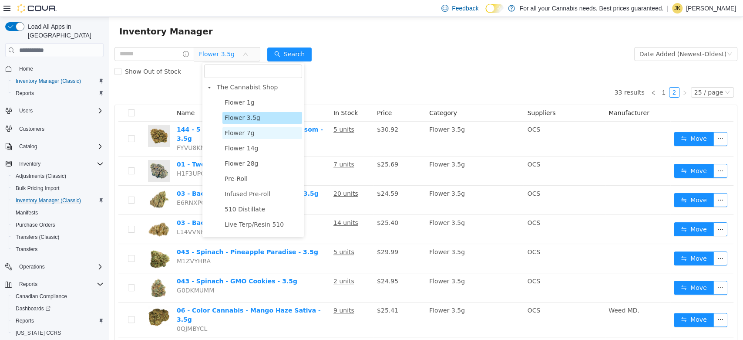
click at [248, 135] on span "Flower 7g" at bounding box center [240, 132] width 30 height 7
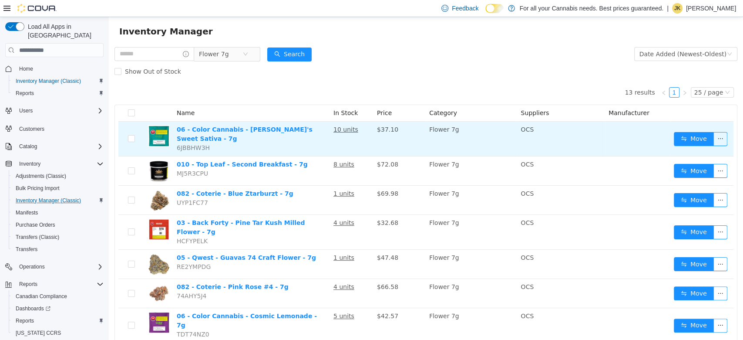
click at [646, 140] on td at bounding box center [637, 138] width 65 height 35
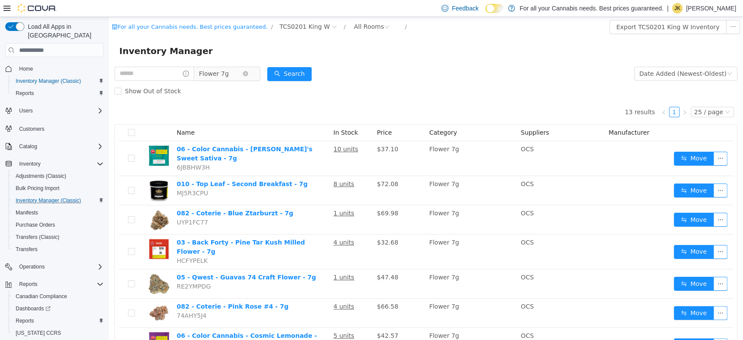
click at [226, 79] on span "Flower 7g" at bounding box center [214, 73] width 30 height 13
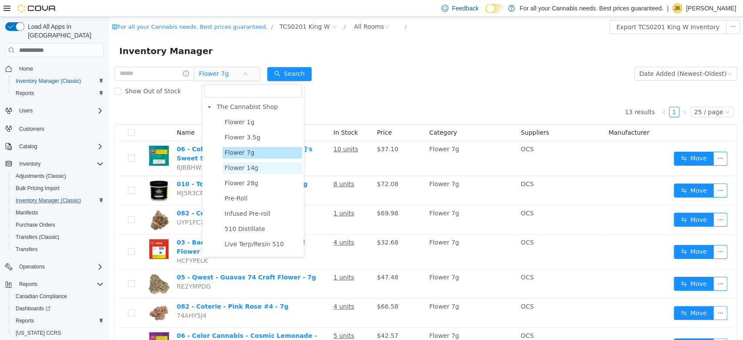
click at [245, 165] on span "Flower 14g" at bounding box center [242, 167] width 34 height 7
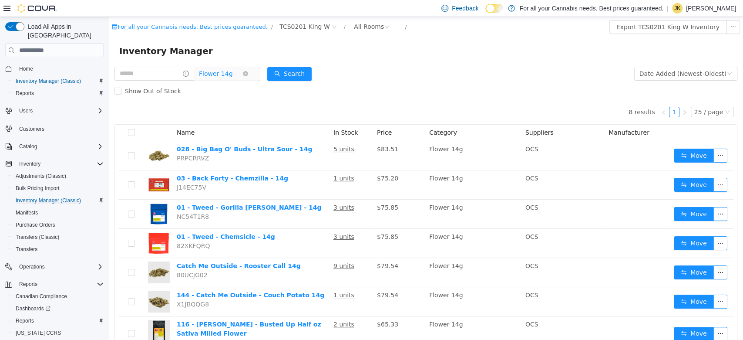
click at [222, 78] on span "Flower 14g" at bounding box center [216, 73] width 34 height 13
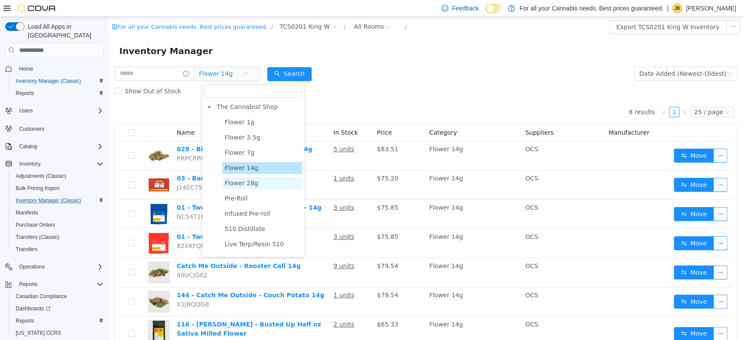
click at [248, 185] on span "Flower 28g" at bounding box center [242, 182] width 34 height 7
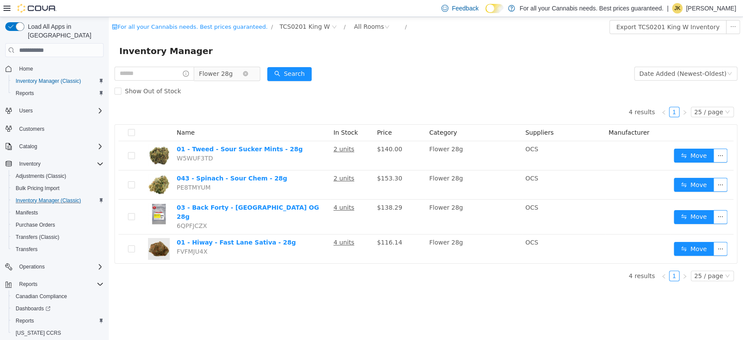
click at [221, 73] on span "Flower 28g" at bounding box center [216, 73] width 34 height 13
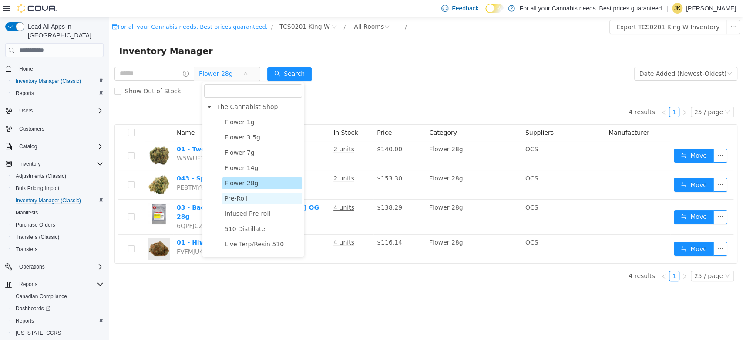
click at [244, 199] on span "Pre-Roll" at bounding box center [236, 198] width 23 height 7
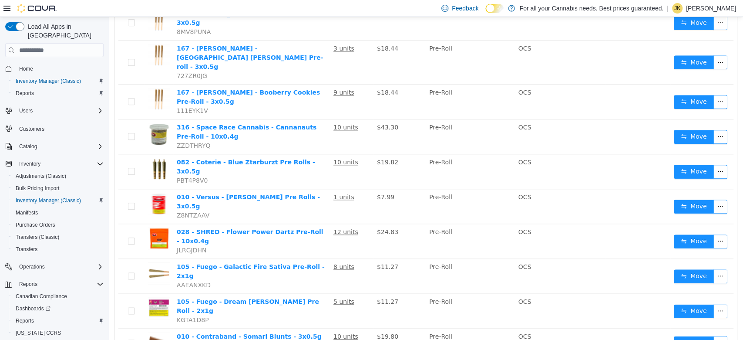
scroll to position [588, 0]
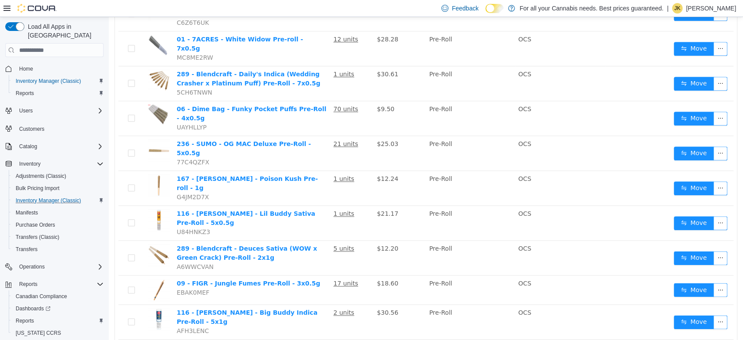
scroll to position [605, 0]
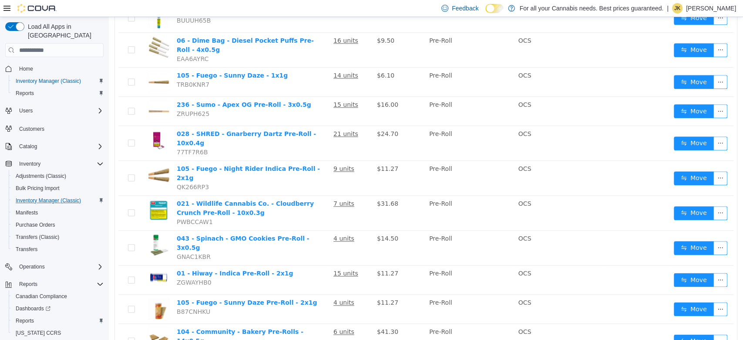
scroll to position [588, 0]
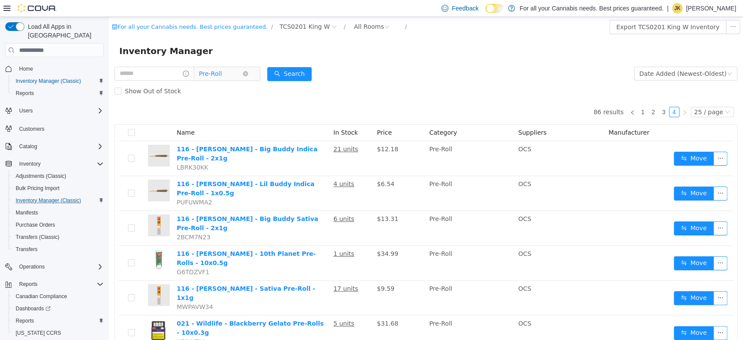
click at [222, 71] on span "Pre-Roll" at bounding box center [210, 73] width 23 height 13
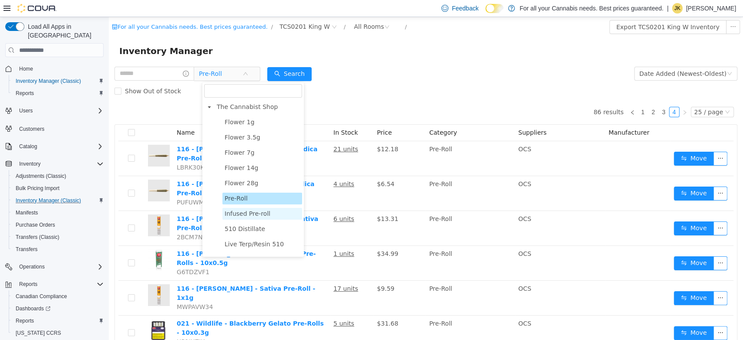
click at [257, 209] on span "Infused Pre-roll" at bounding box center [262, 214] width 80 height 12
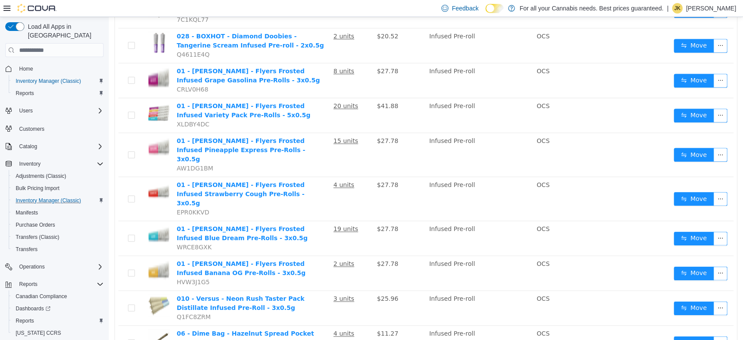
scroll to position [679, 0]
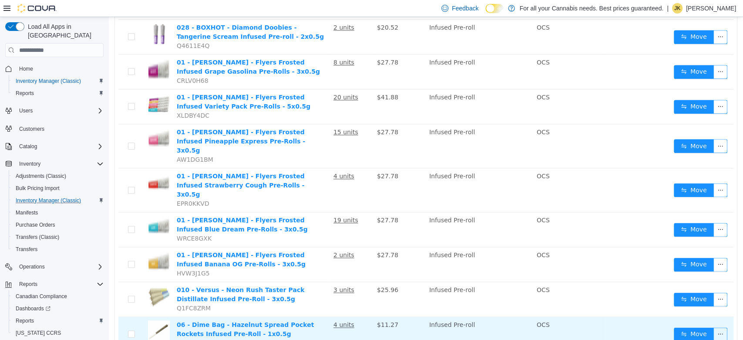
click at [554, 317] on td "OCS" at bounding box center [569, 334] width 72 height 34
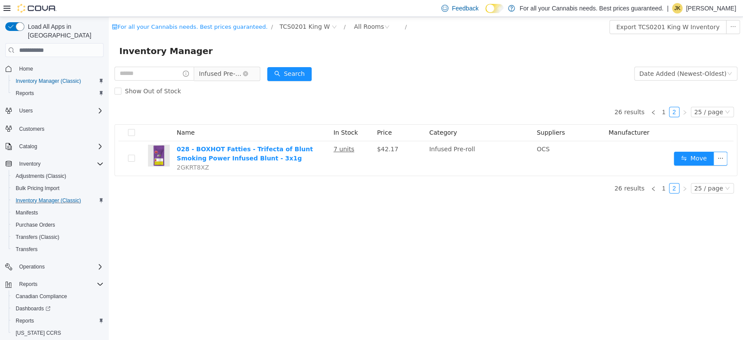
click at [231, 79] on span "Infused Pre-roll" at bounding box center [221, 73] width 44 height 13
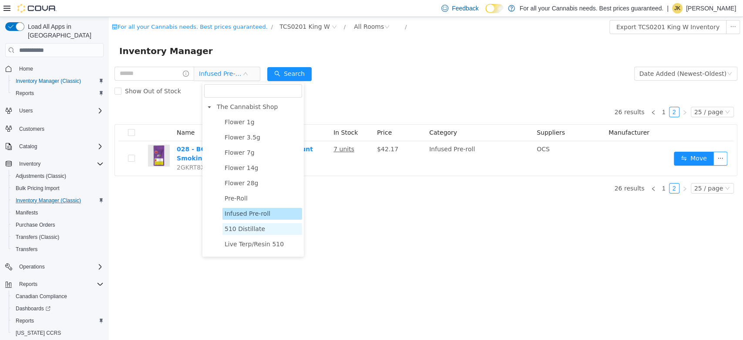
click at [259, 235] on span "510 Distillate" at bounding box center [262, 229] width 80 height 12
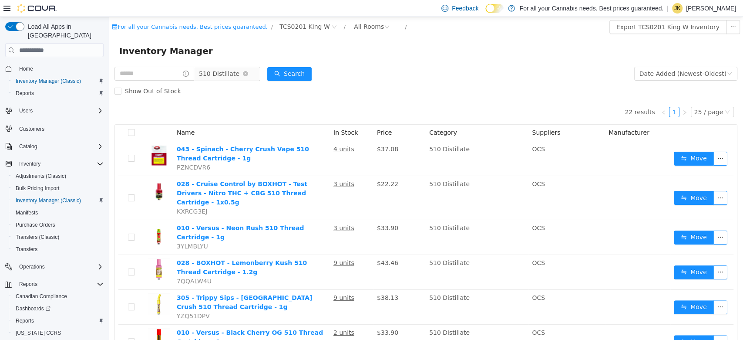
click at [229, 77] on span "510 Distillate" at bounding box center [219, 73] width 40 height 13
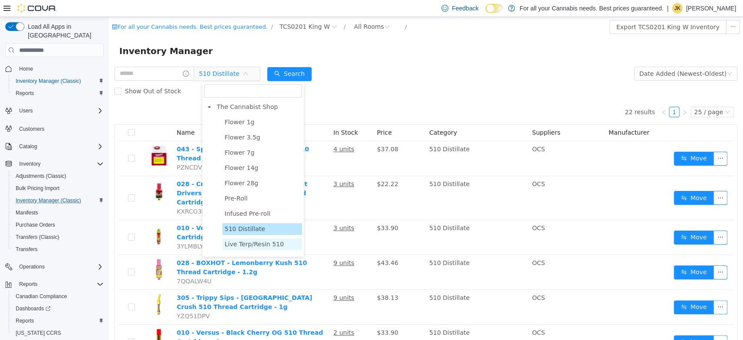
click at [251, 246] on span "Live Terp/Resin 510" at bounding box center [254, 243] width 59 height 7
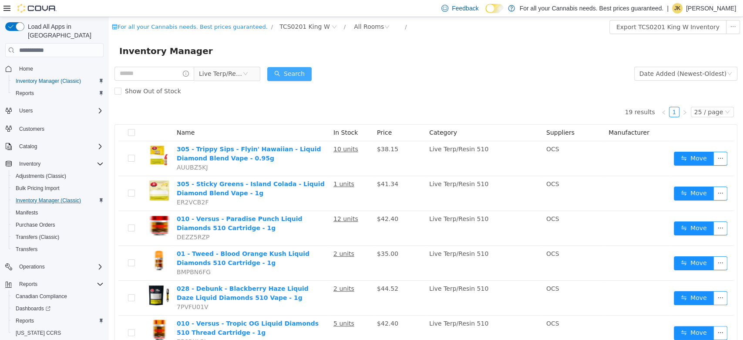
click at [303, 76] on button "Search" at bounding box center [289, 74] width 44 height 14
click at [226, 76] on span "Live Terp/Resin 510" at bounding box center [221, 73] width 44 height 13
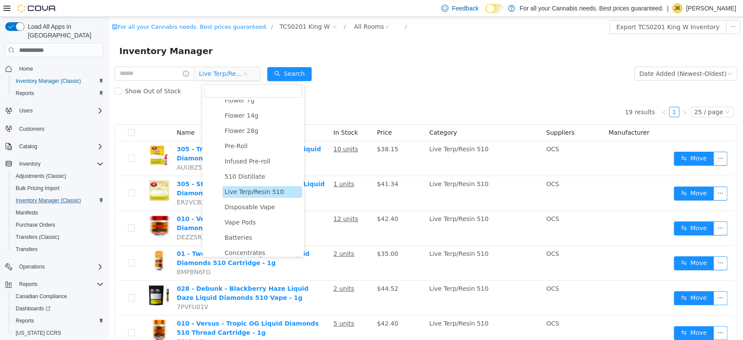
scroll to position [71, 0]
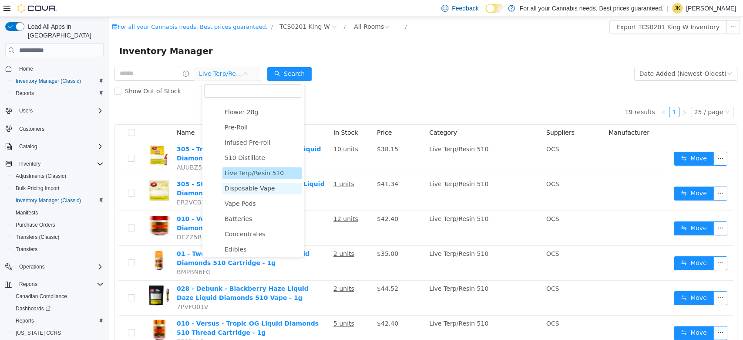
click at [262, 192] on span "Disposable Vape" at bounding box center [250, 188] width 51 height 7
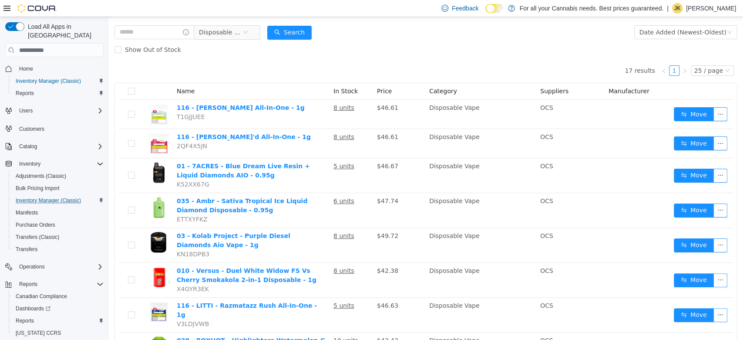
scroll to position [0, 0]
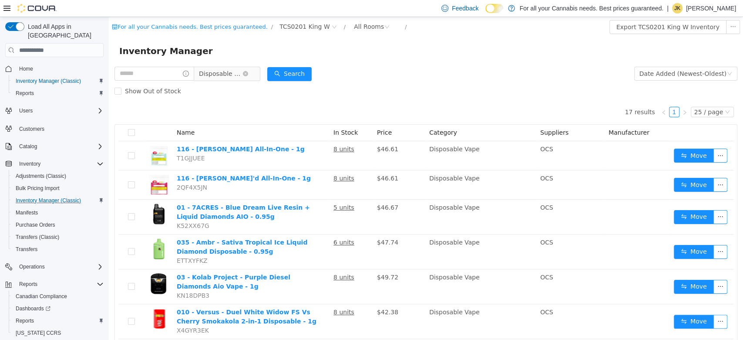
click at [217, 72] on span "Disposable Vape" at bounding box center [221, 73] width 44 height 13
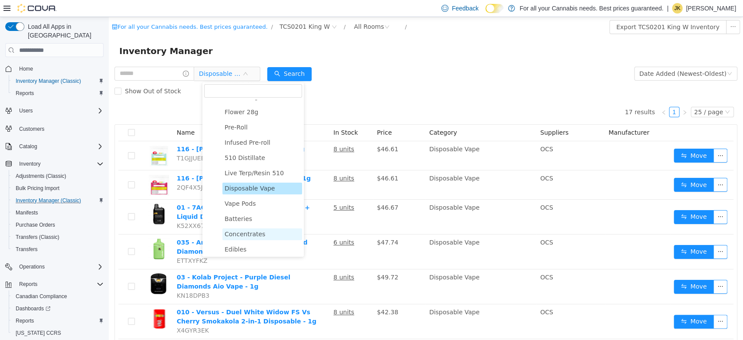
click at [257, 235] on span "Concentrates" at bounding box center [245, 233] width 41 height 7
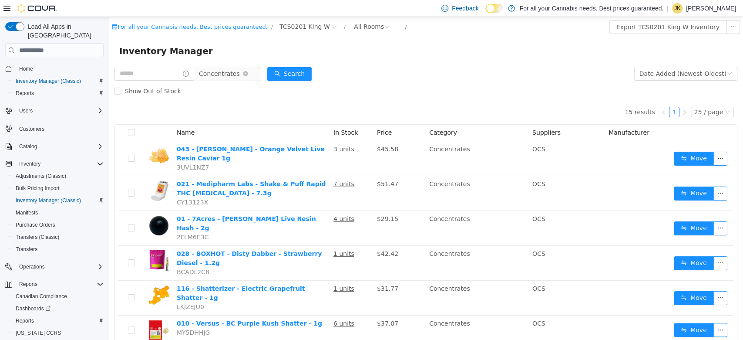
click at [234, 77] on span "Concentrates" at bounding box center [219, 73] width 41 height 13
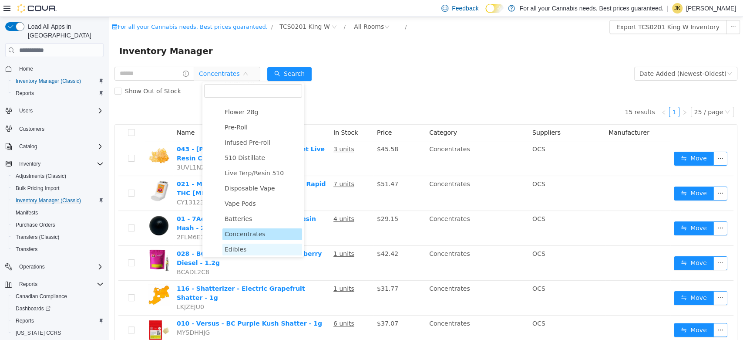
click at [264, 250] on span "Edibles" at bounding box center [262, 249] width 80 height 12
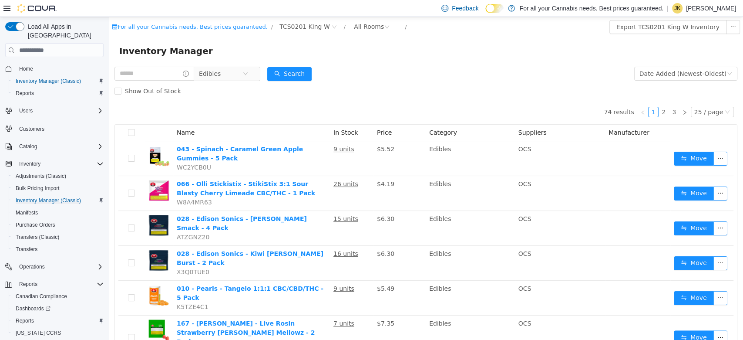
click at [237, 81] on span "Edibles" at bounding box center [227, 74] width 66 height 14
click at [236, 74] on span "Edibles" at bounding box center [221, 73] width 44 height 13
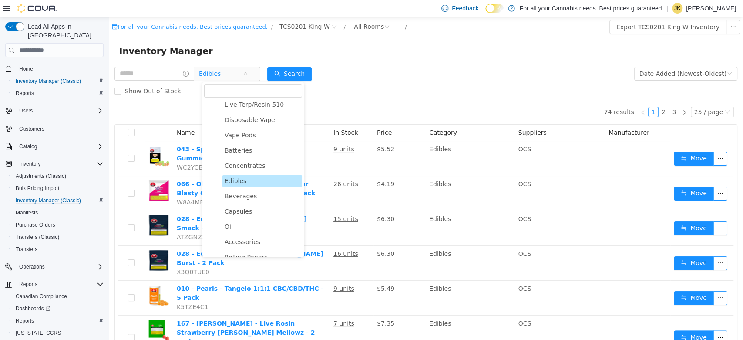
scroll to position [141, 0]
click at [253, 199] on span "Beverages" at bounding box center [262, 195] width 80 height 12
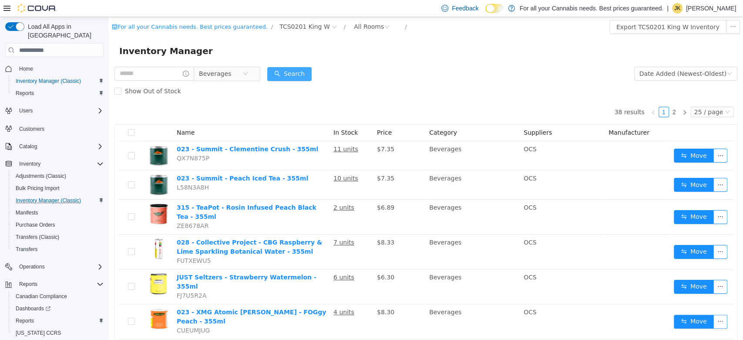
click at [293, 78] on button "Search" at bounding box center [289, 74] width 44 height 14
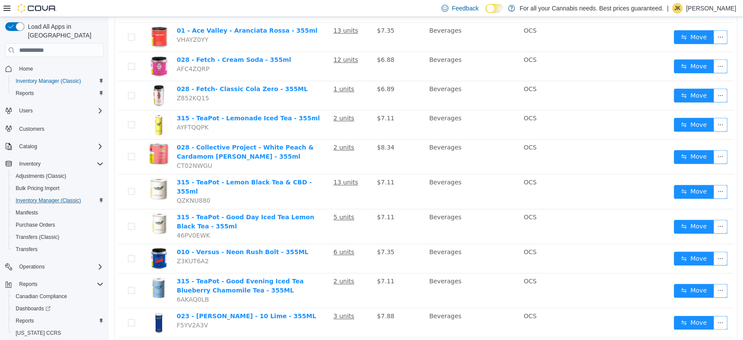
scroll to position [605, 0]
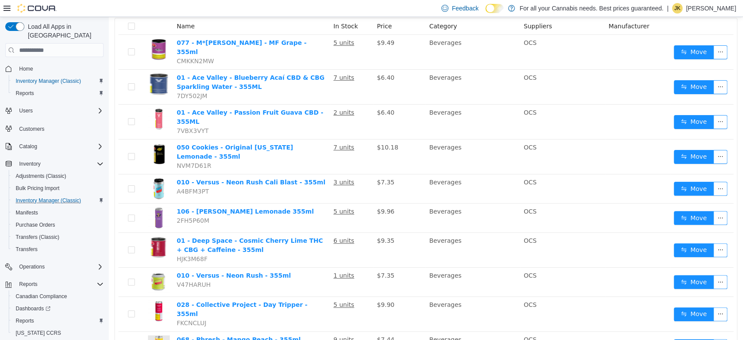
scroll to position [106, 0]
drag, startPoint x: 731, startPoint y: 135, endPoint x: 738, endPoint y: 105, distance: 30.4
click at [738, 105] on html "For all your Cannabis needs. Best prices guaranteed. / TCS0201 King W / All Roo…" at bounding box center [426, 72] width 634 height 323
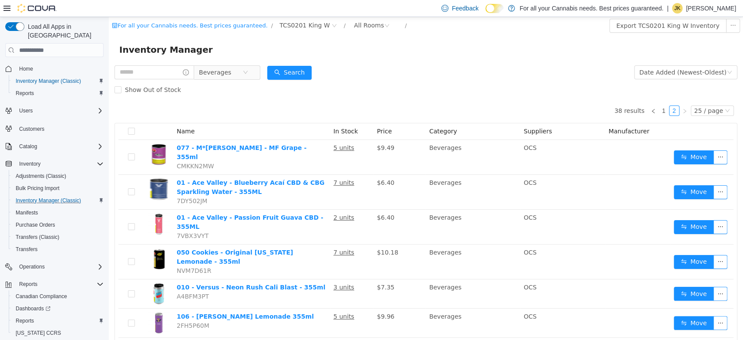
scroll to position [0, 0]
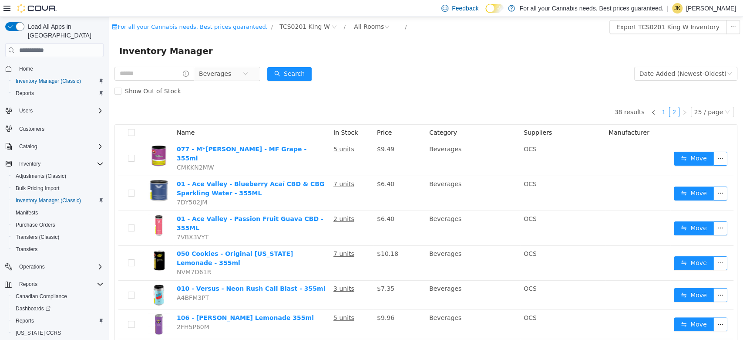
click at [659, 111] on link "1" at bounding box center [664, 112] width 10 height 10
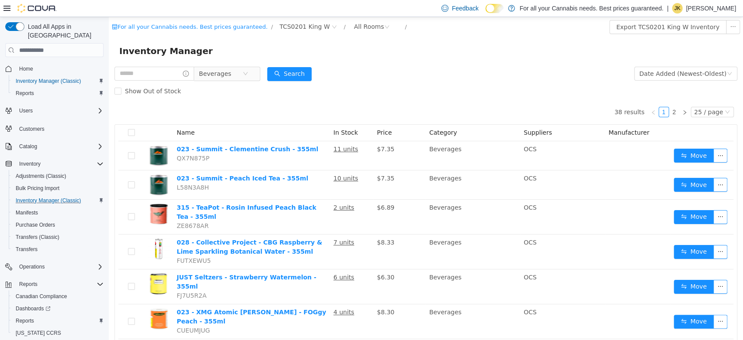
click at [225, 81] on div "Beverages" at bounding box center [187, 73] width 146 height 17
click at [225, 80] on span "Beverages" at bounding box center [215, 73] width 32 height 13
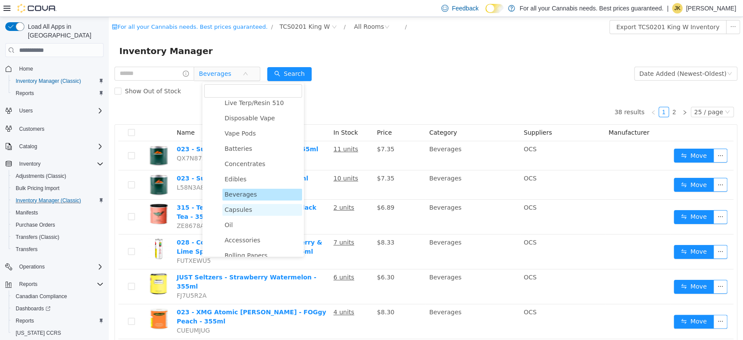
click at [253, 212] on span "Capsules" at bounding box center [262, 210] width 80 height 12
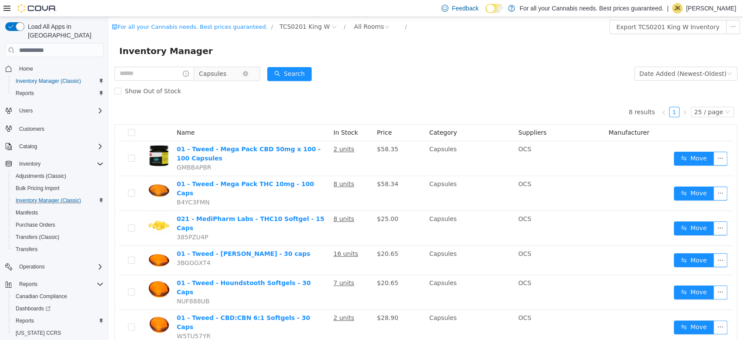
click at [239, 78] on span "Capsules" at bounding box center [221, 73] width 44 height 13
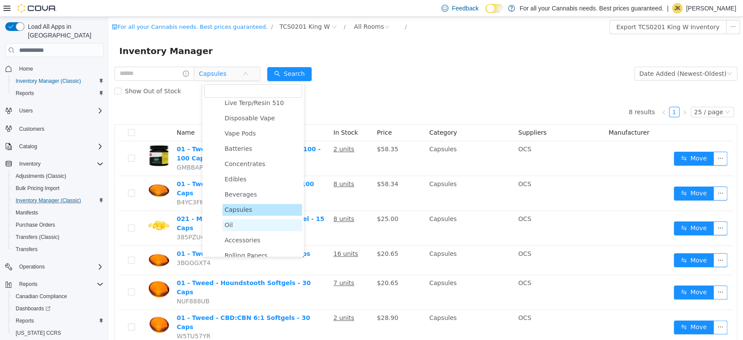
click at [247, 222] on span "Oil" at bounding box center [262, 225] width 80 height 12
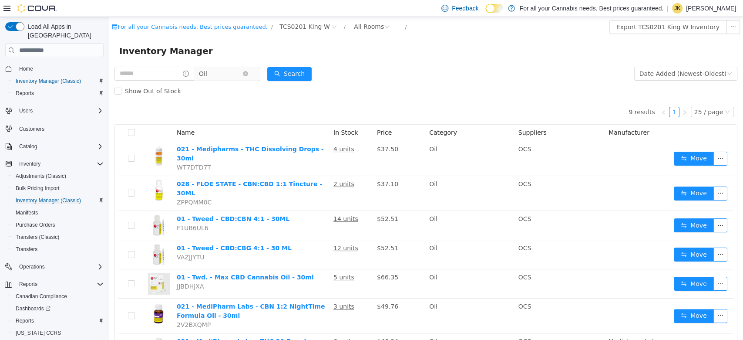
click at [227, 72] on span "Oil" at bounding box center [221, 73] width 44 height 13
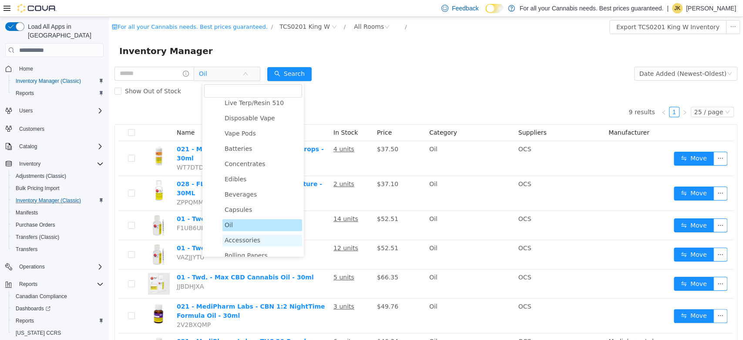
click at [263, 241] on span "Accessories" at bounding box center [262, 240] width 80 height 12
